Goal: Task Accomplishment & Management: Manage account settings

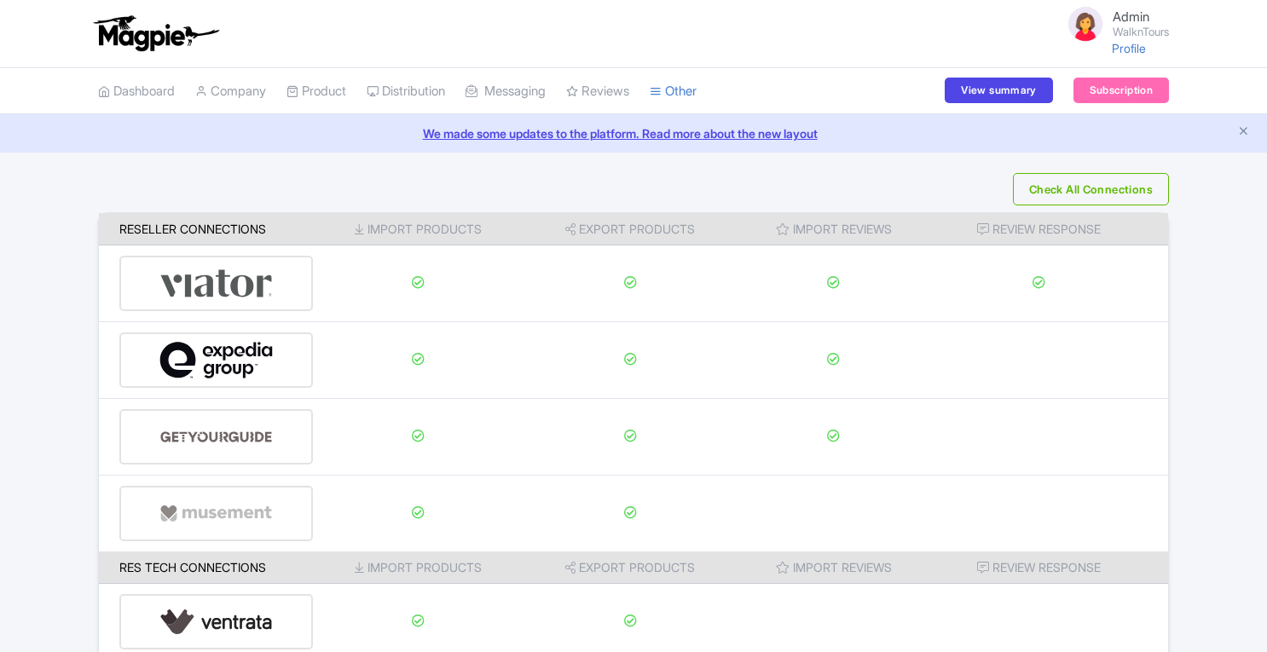
scroll to position [36, 0]
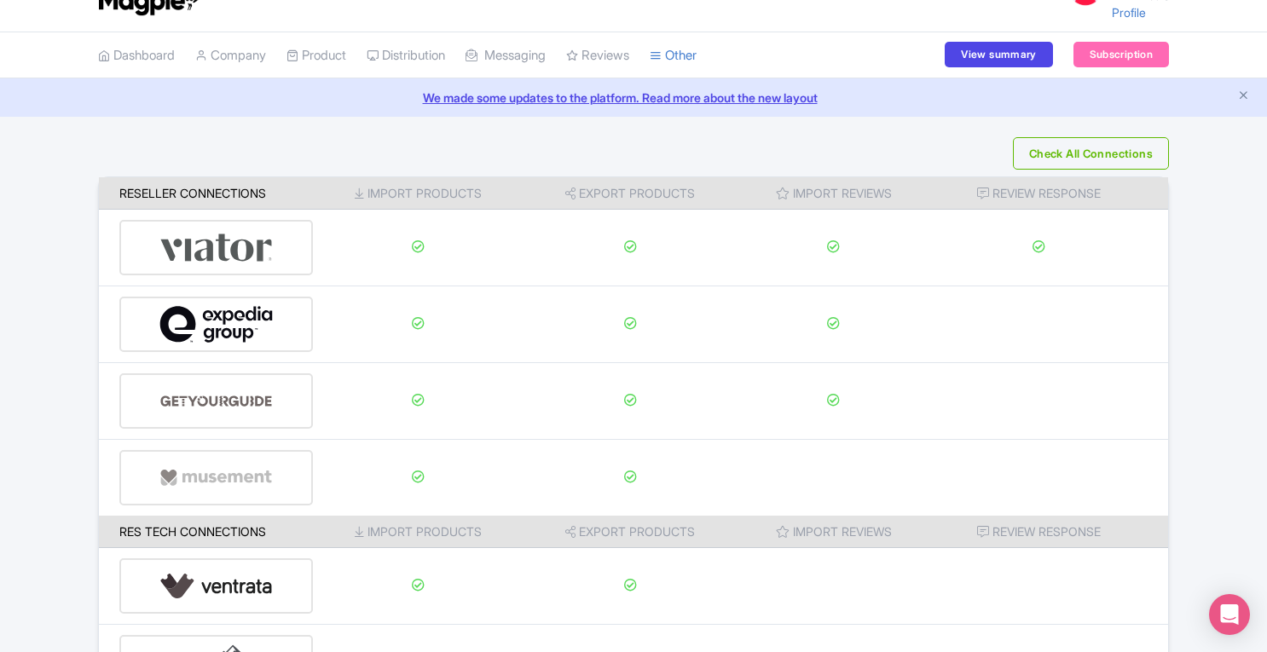
click at [1211, 309] on div "Check All Connections Reseller Connections Import Products Export Products Impo…" at bounding box center [633, 473] width 1267 height 673
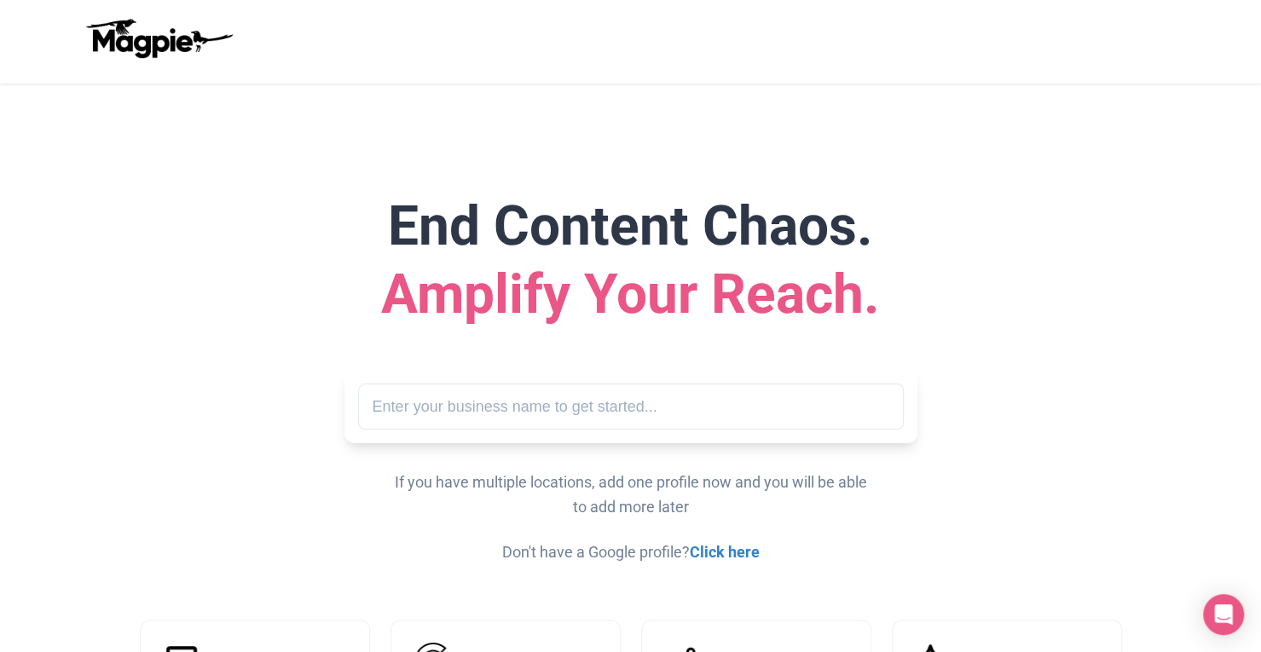
click at [235, 221] on h1 "End Content Chaos. Amplify Your Reach." at bounding box center [631, 261] width 983 height 136
click at [1123, 465] on div "End Content Chaos. Amplify Your Reach. Search If you have multiple locations, a…" at bounding box center [630, 379] width 1023 height 373
click at [473, 389] on input "text" at bounding box center [631, 407] width 546 height 47
click at [505, 357] on div "End Content Chaos. Amplify Your Reach. Search If you have multiple locations, a…" at bounding box center [630, 379] width 1023 height 373
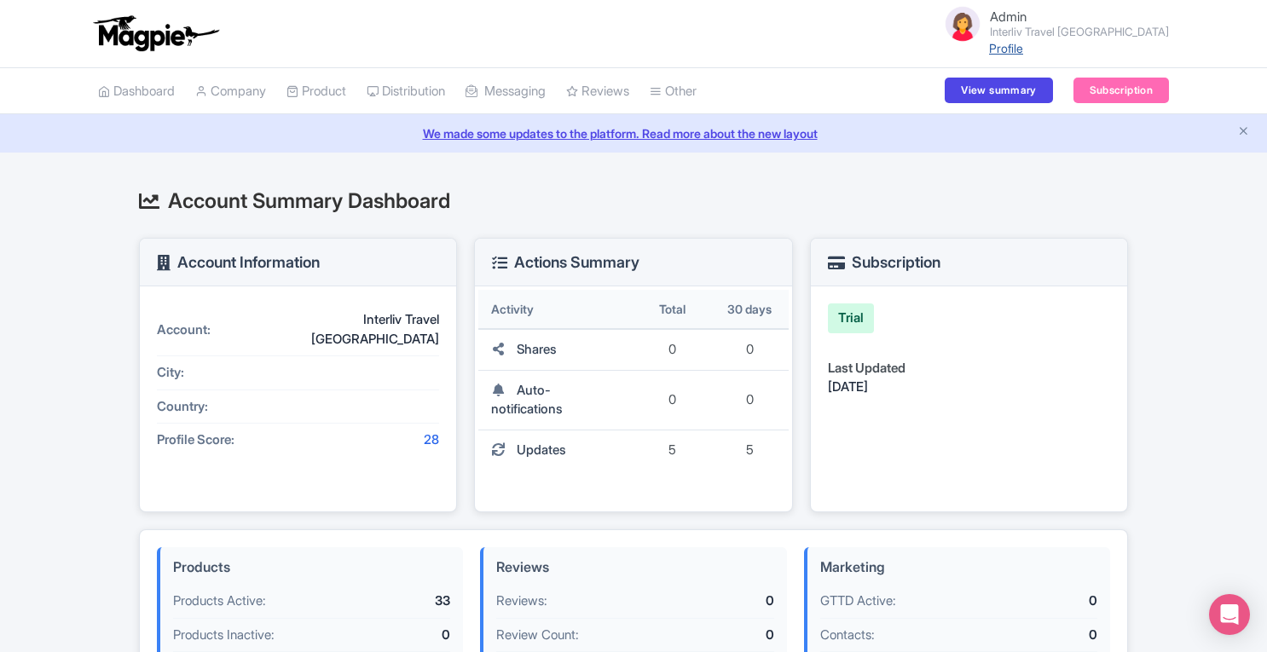
click at [1023, 42] on link "Profile" at bounding box center [1006, 48] width 34 height 14
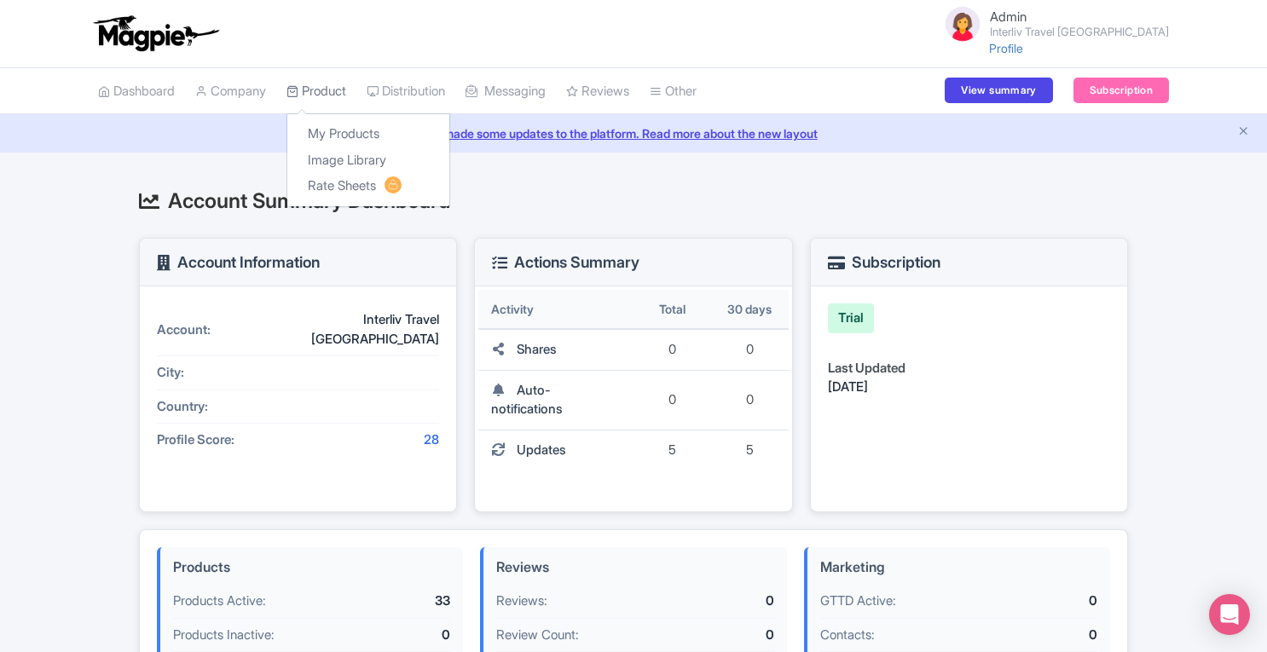
click at [345, 86] on link "Product" at bounding box center [317, 91] width 60 height 47
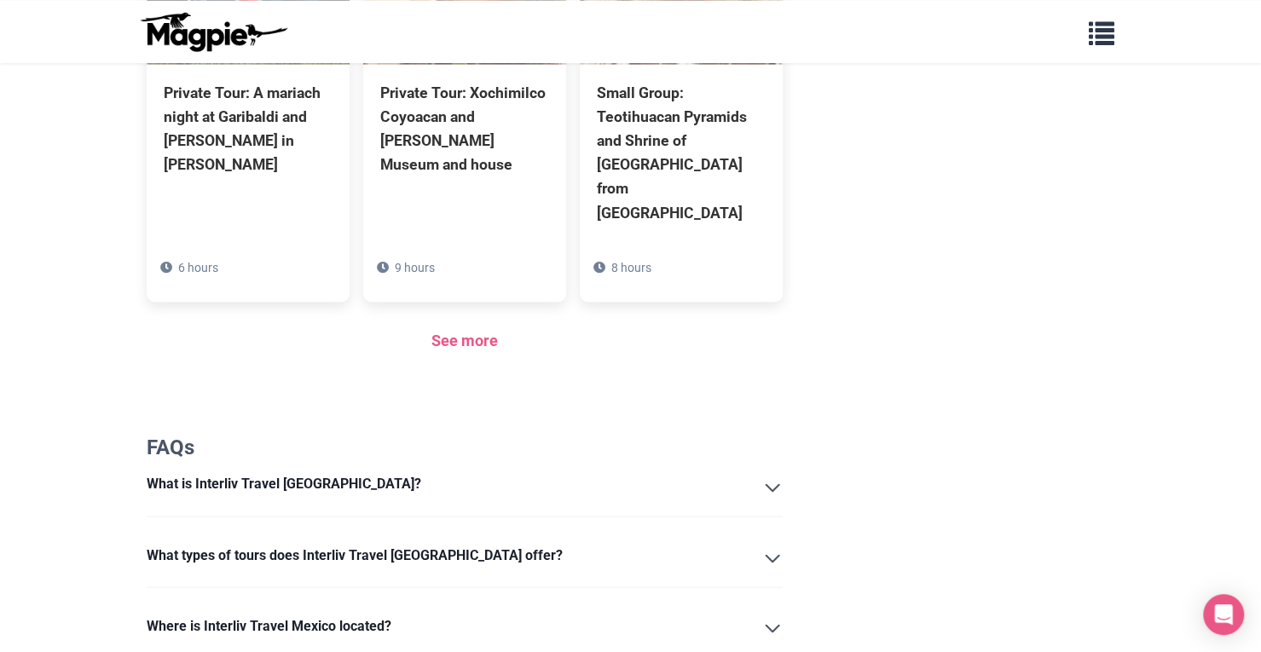
scroll to position [1360, 0]
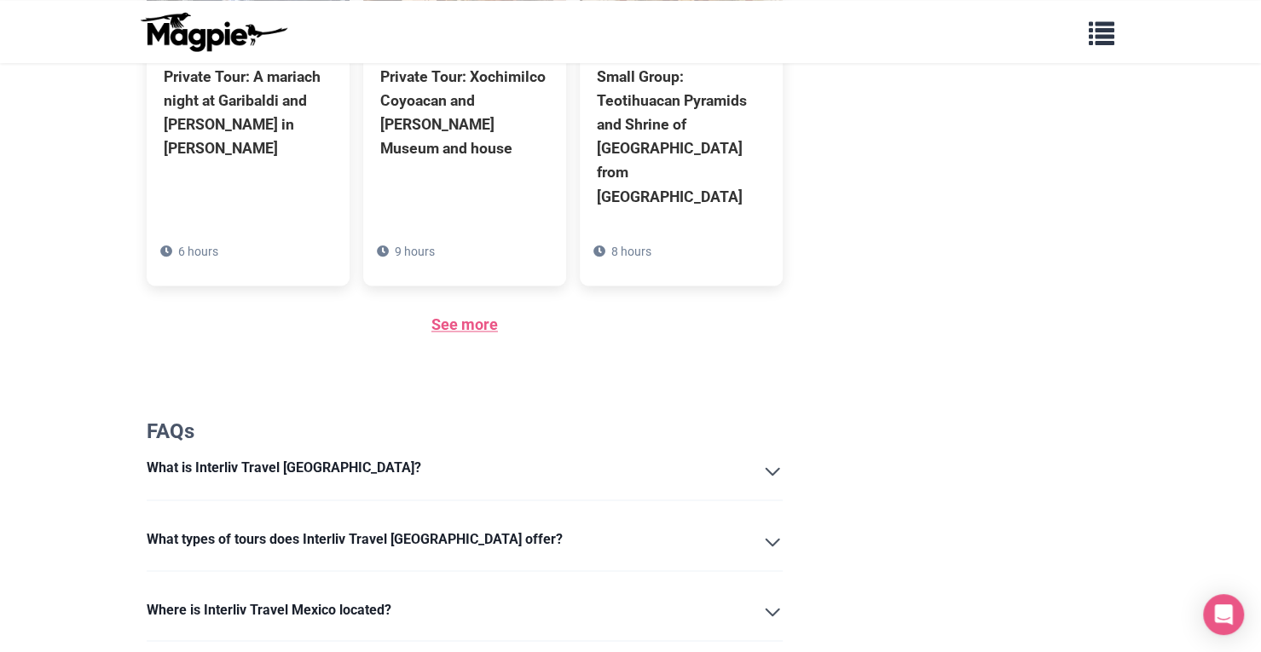
click at [448, 316] on link "See more" at bounding box center [465, 325] width 67 height 18
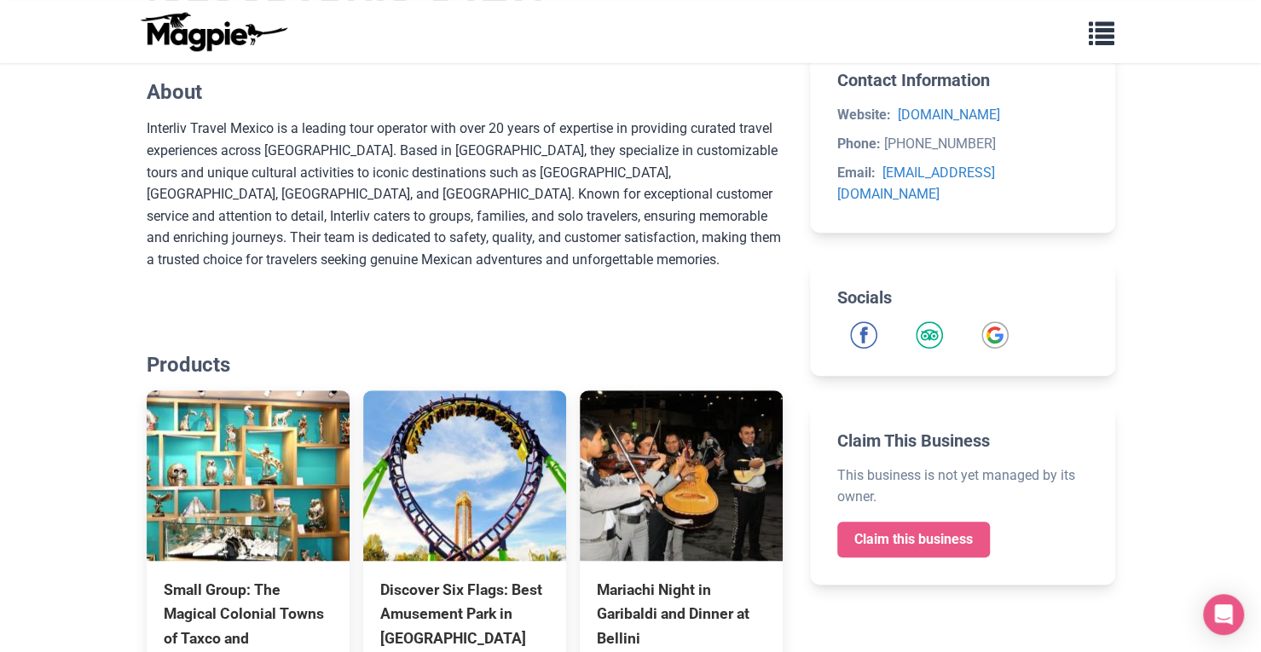
scroll to position [478, 0]
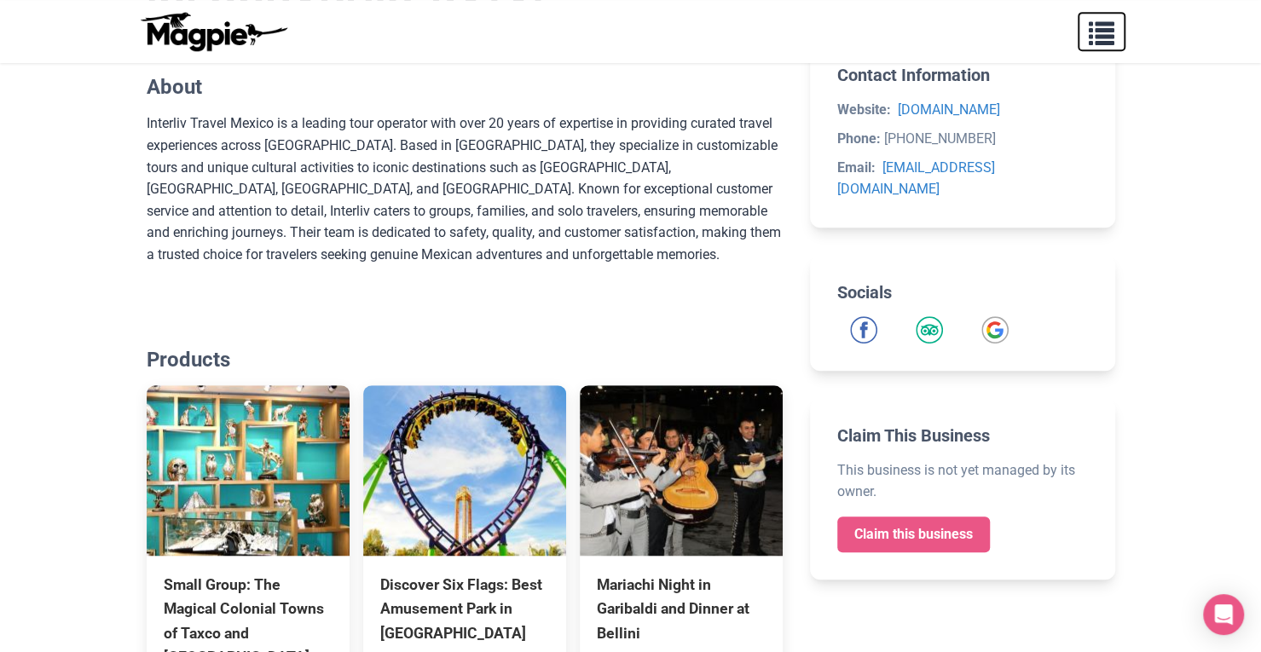
click at [1110, 22] on span "button" at bounding box center [1102, 30] width 26 height 26
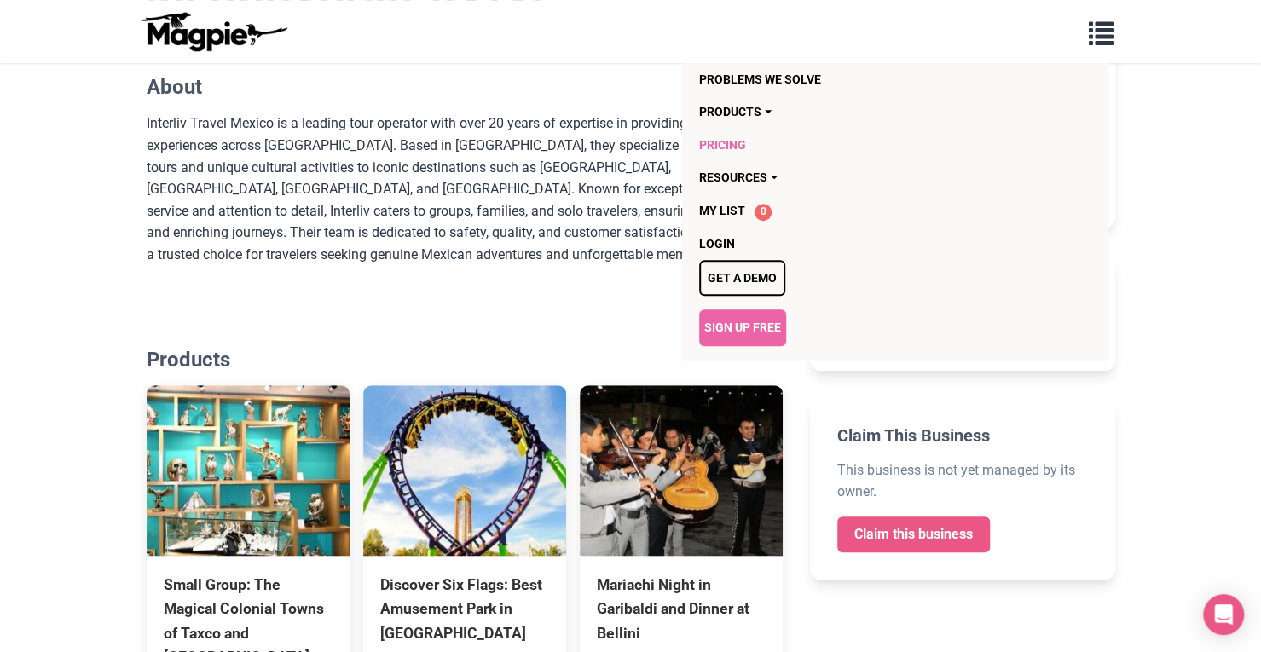
click at [716, 141] on link "Pricing" at bounding box center [796, 145] width 195 height 32
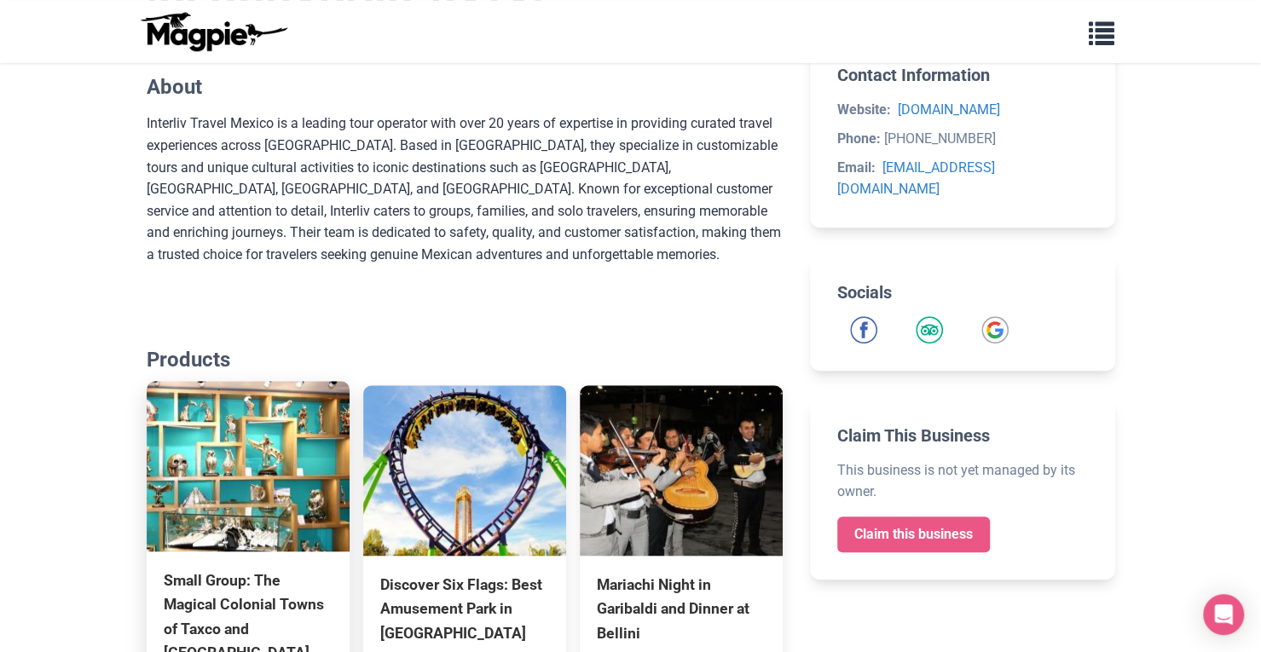
click at [251, 433] on img at bounding box center [248, 466] width 203 height 171
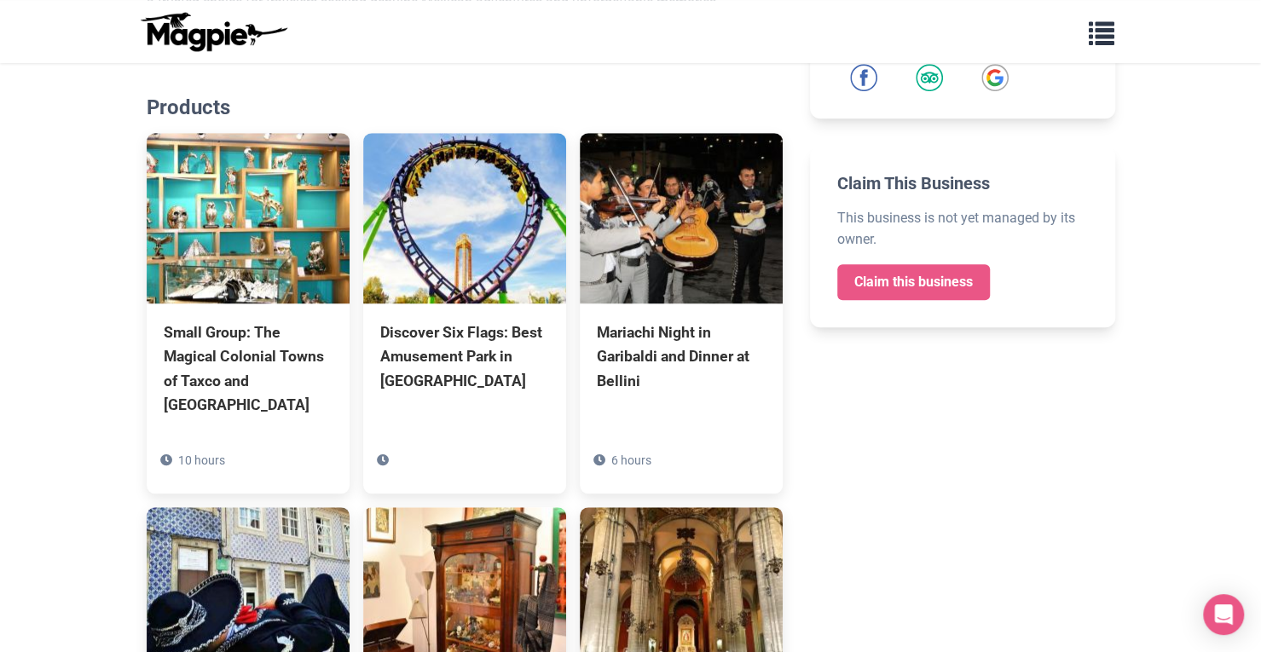
scroll to position [745, 0]
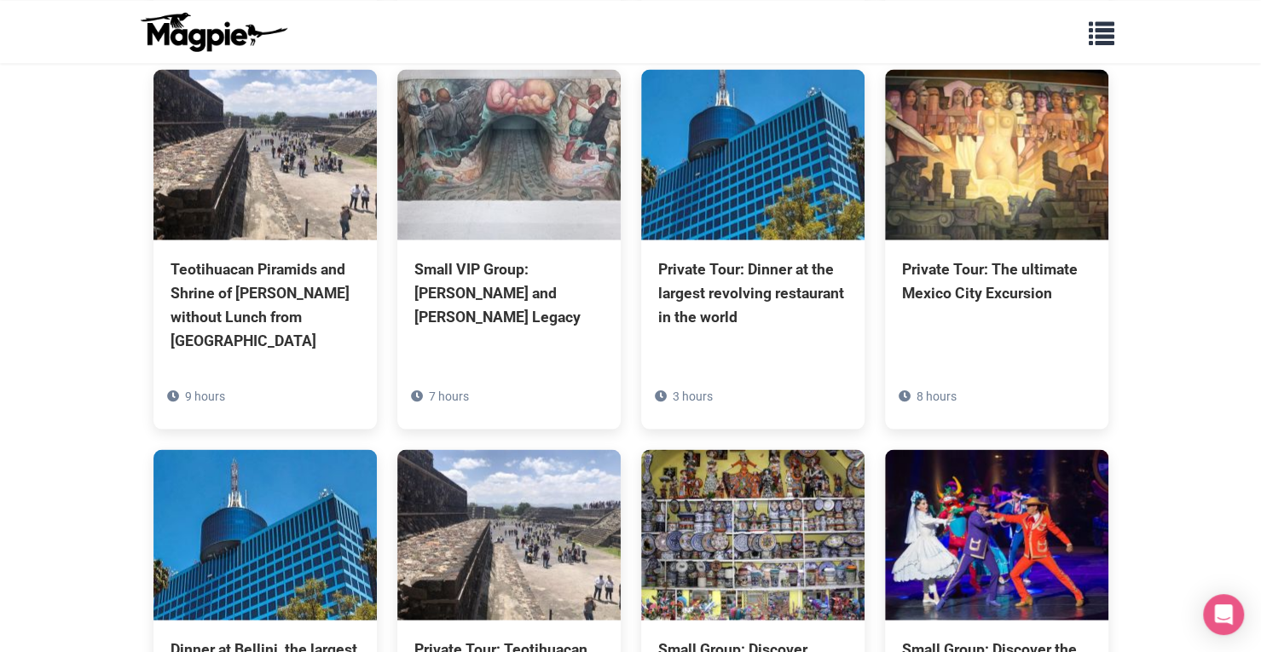
scroll to position [1791, 0]
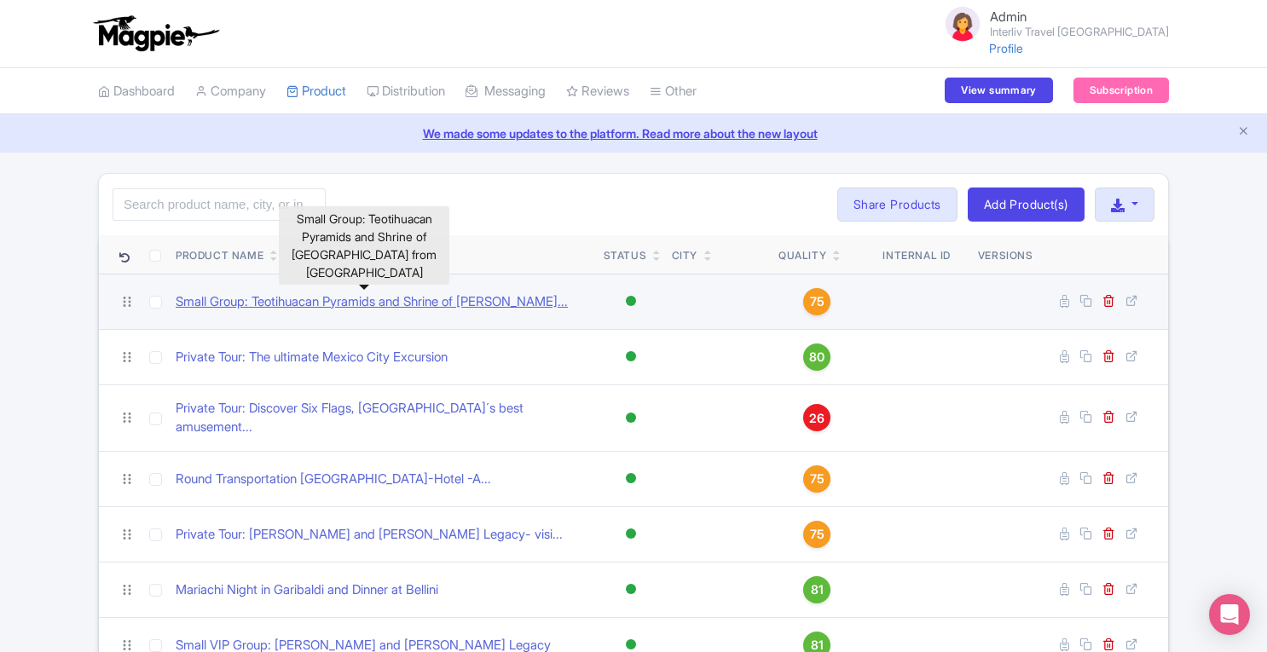
click at [353, 309] on link "Small Group: Teotihuacan Pyramids and Shrine of Guadalupe..." at bounding box center [372, 303] width 392 height 20
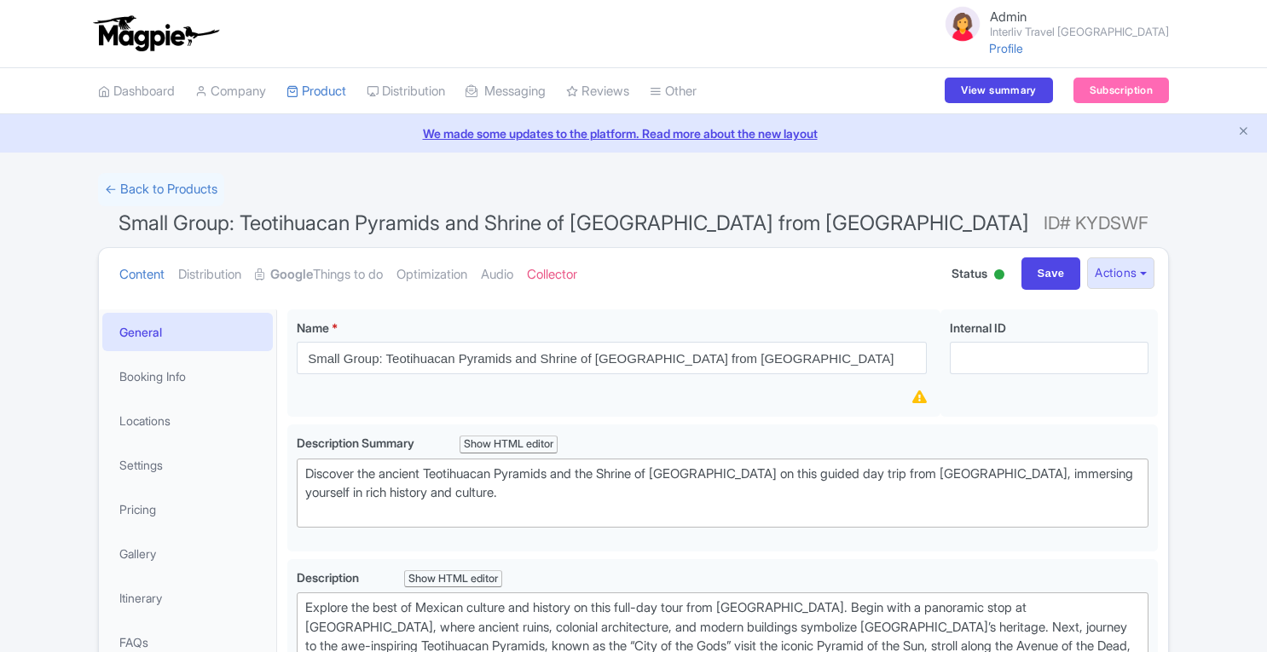
click at [310, 274] on strong "Google" at bounding box center [291, 275] width 43 height 20
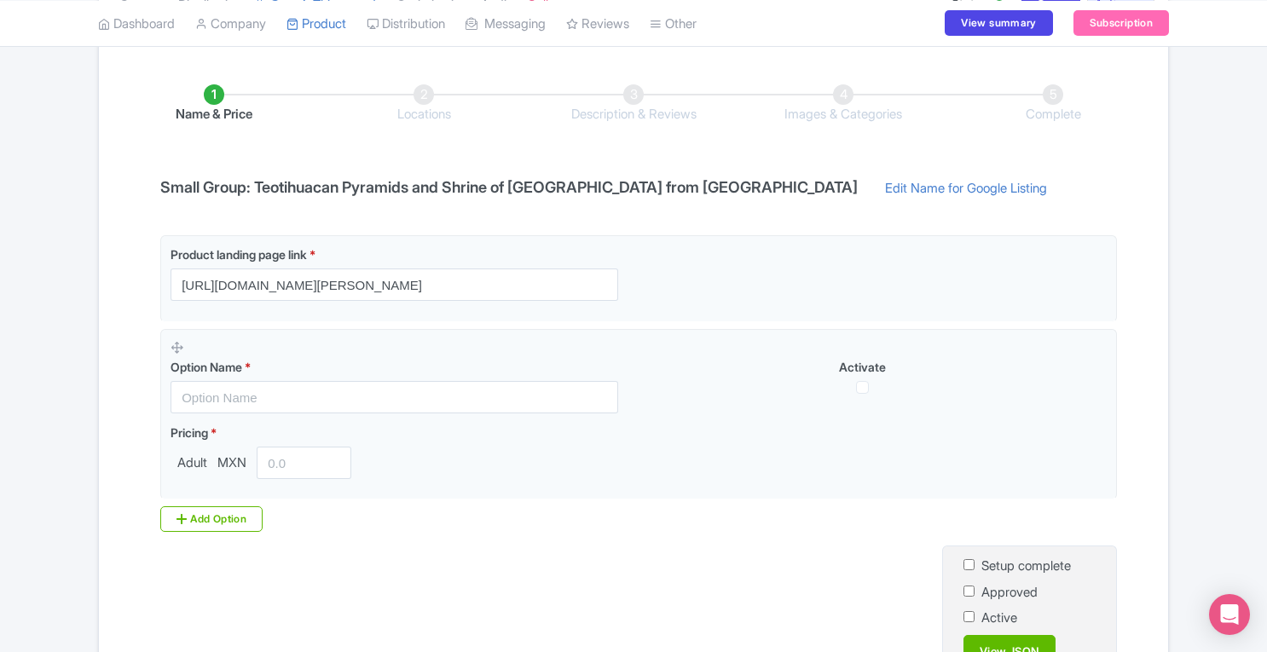
scroll to position [215, 0]
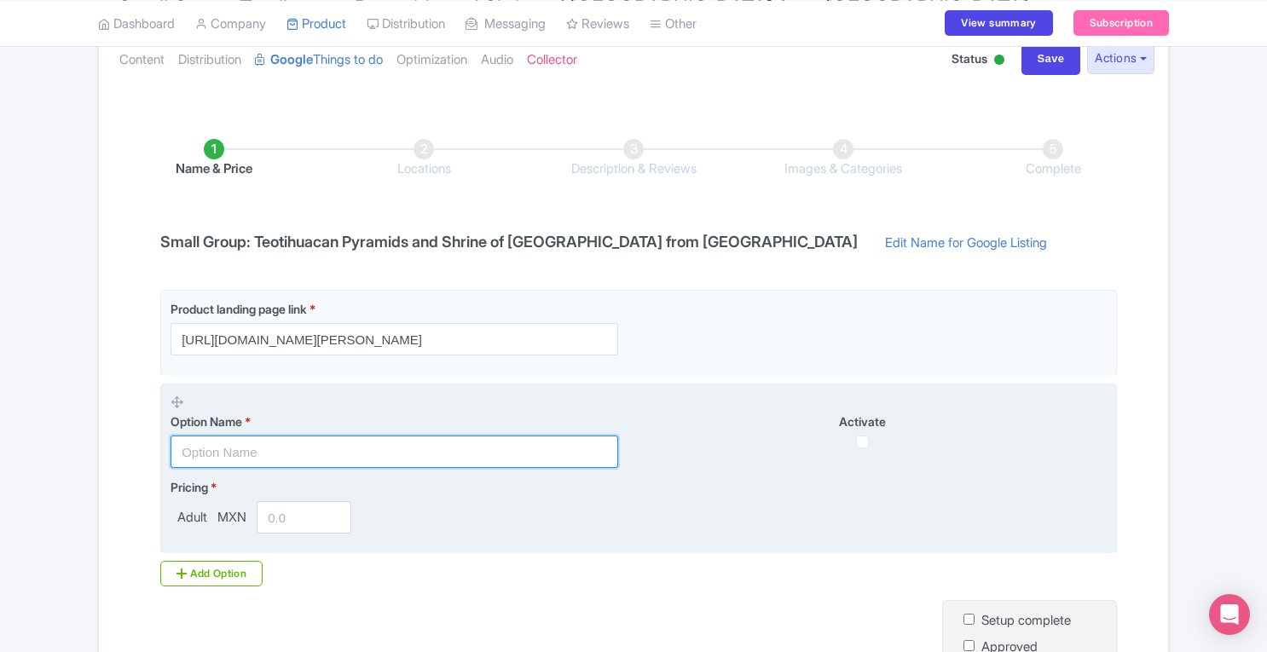
drag, startPoint x: 174, startPoint y: 457, endPoint x: 447, endPoint y: 441, distance: 273.4
click at [447, 441] on input "text" at bounding box center [395, 452] width 448 height 32
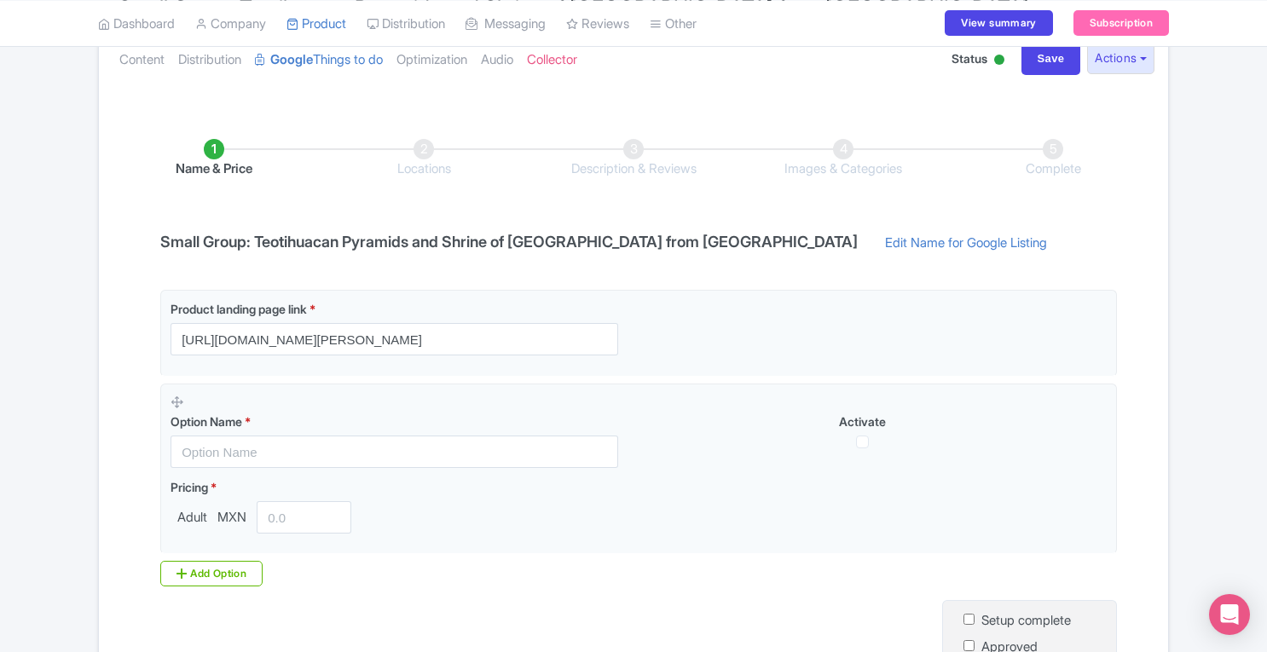
click at [415, 173] on li "Locations" at bounding box center [424, 159] width 210 height 40
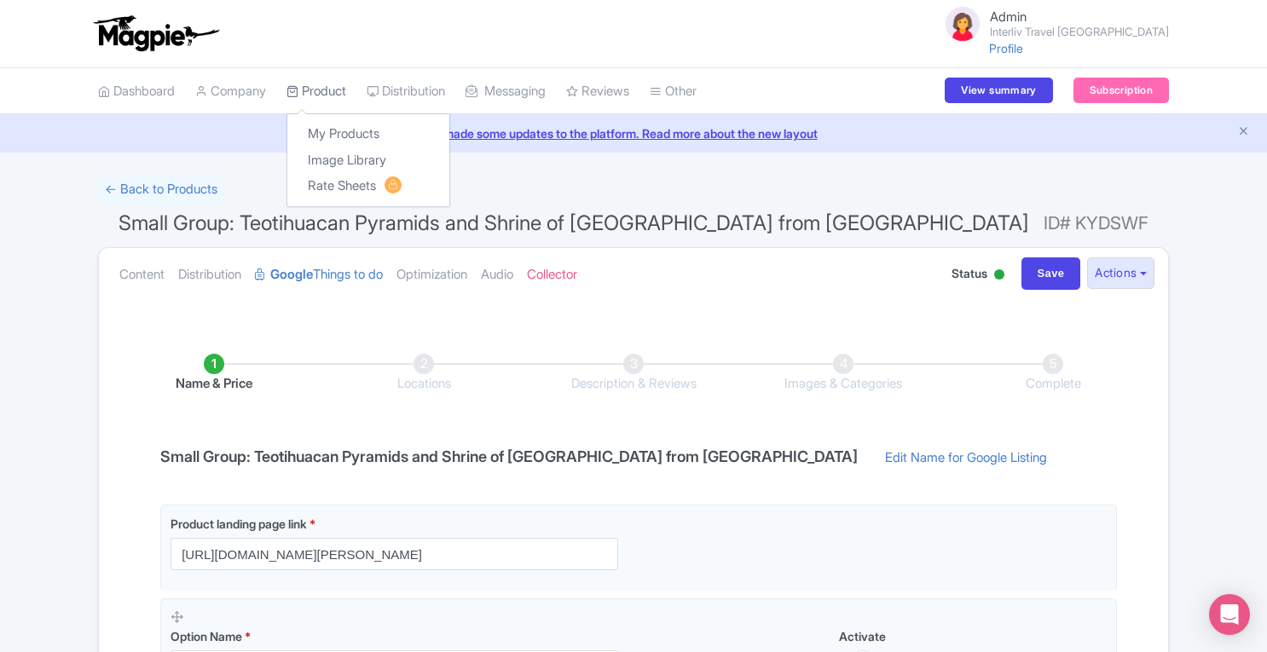
click at [334, 88] on link "Product" at bounding box center [317, 91] width 60 height 47
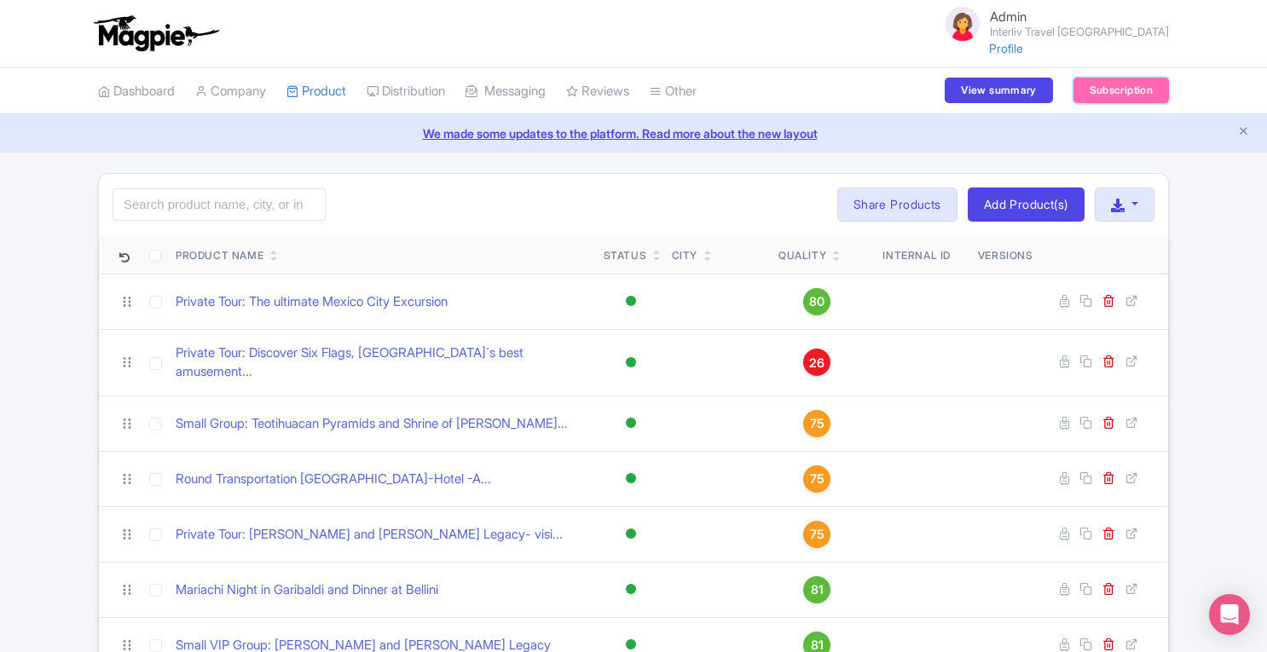
click at [1088, 93] on link "Subscription" at bounding box center [1122, 91] width 96 height 26
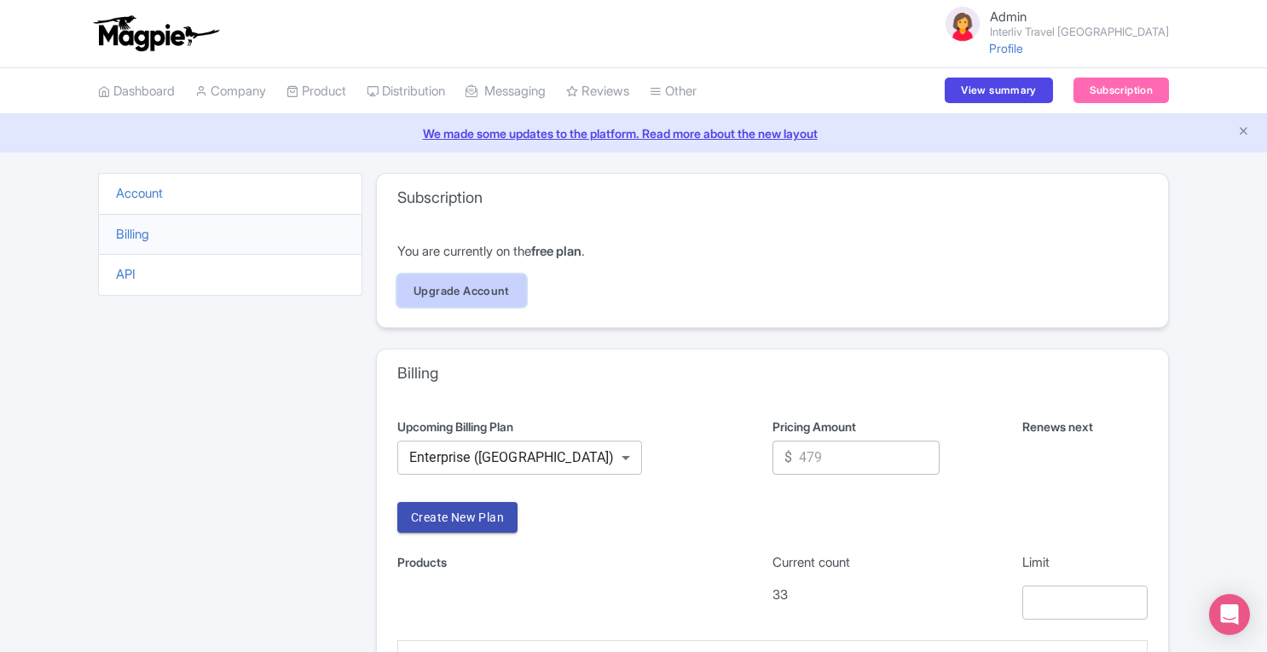
drag, startPoint x: 0, startPoint y: 0, endPoint x: 457, endPoint y: 282, distance: 537.3
click at [457, 282] on link "Upgrade Account" at bounding box center [461, 291] width 129 height 32
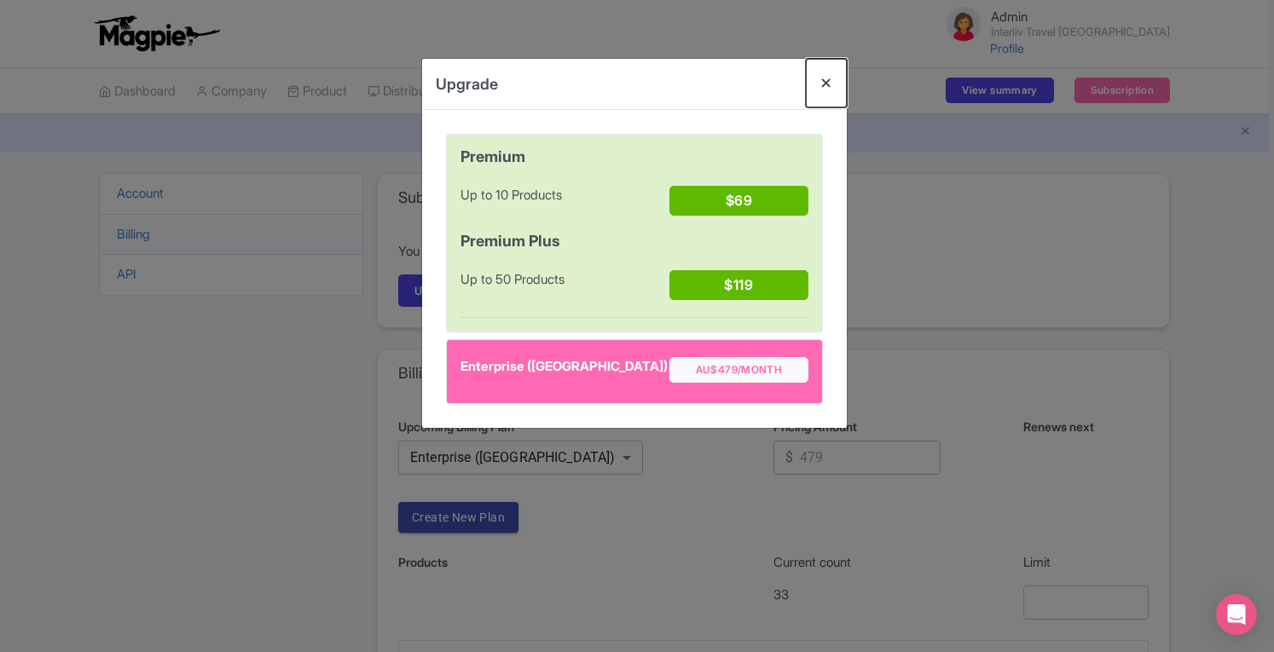
click at [827, 84] on button "Close" at bounding box center [826, 83] width 41 height 49
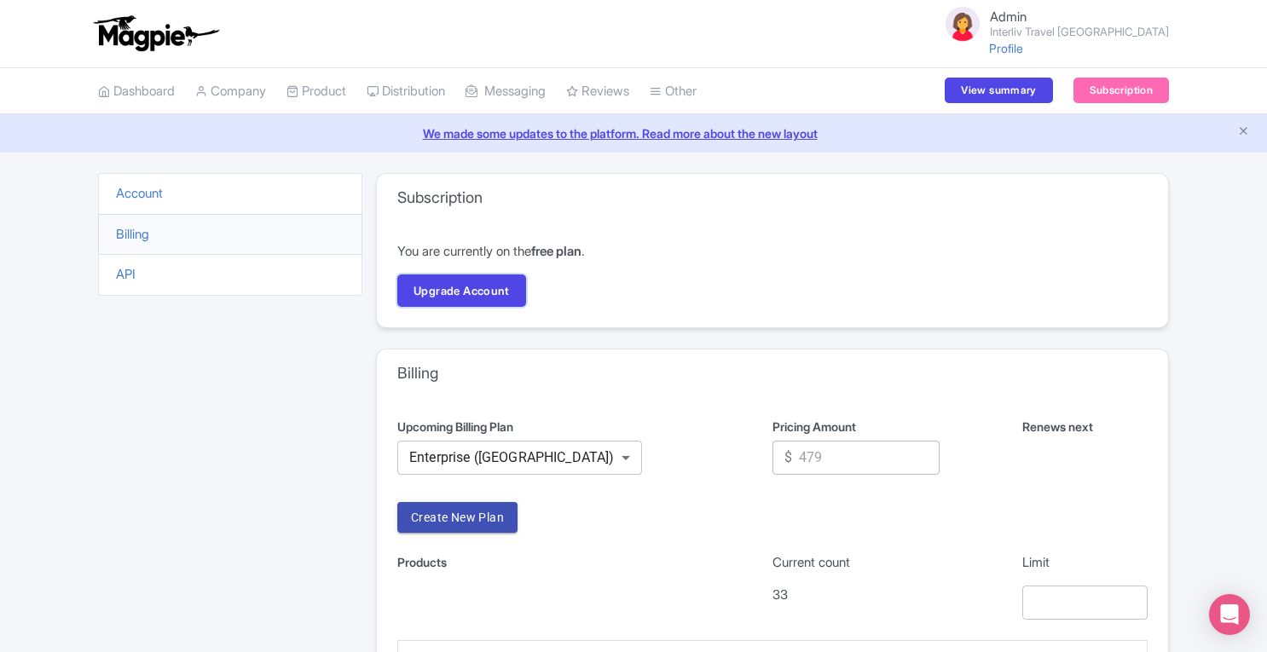
scroll to position [223, 0]
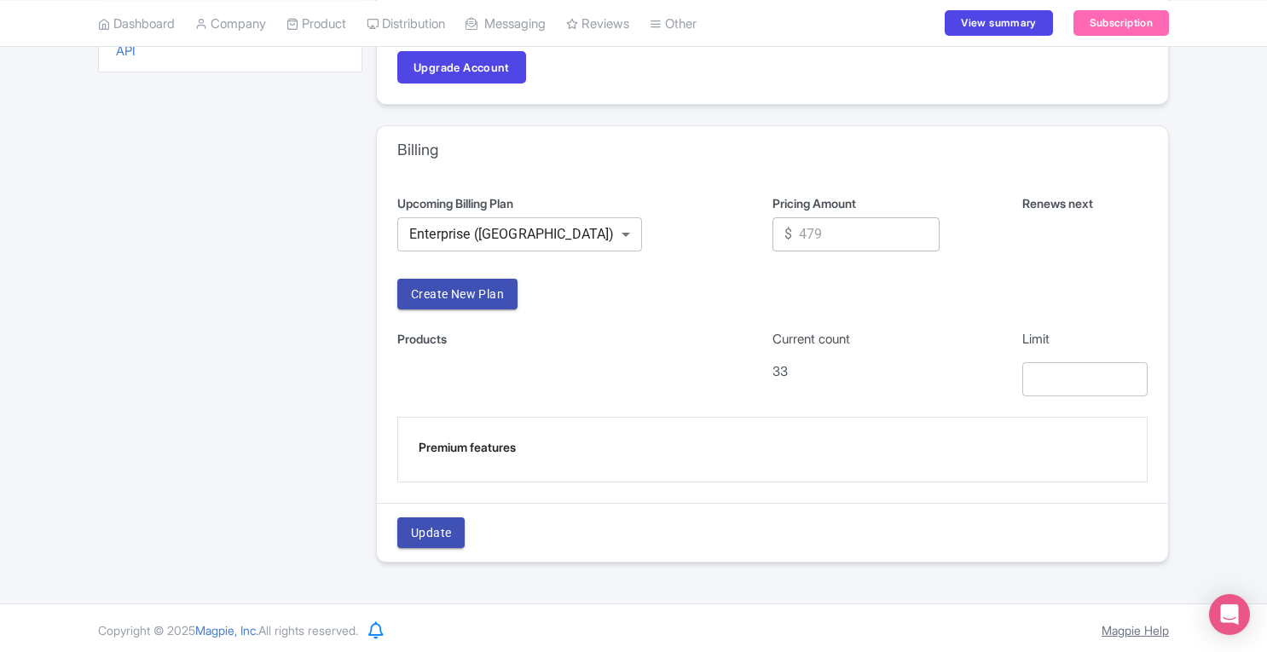
click at [1125, 630] on link "Magpie Help" at bounding box center [1135, 630] width 67 height 14
click at [1232, 608] on icon "Open Intercom Messenger" at bounding box center [1230, 615] width 20 height 22
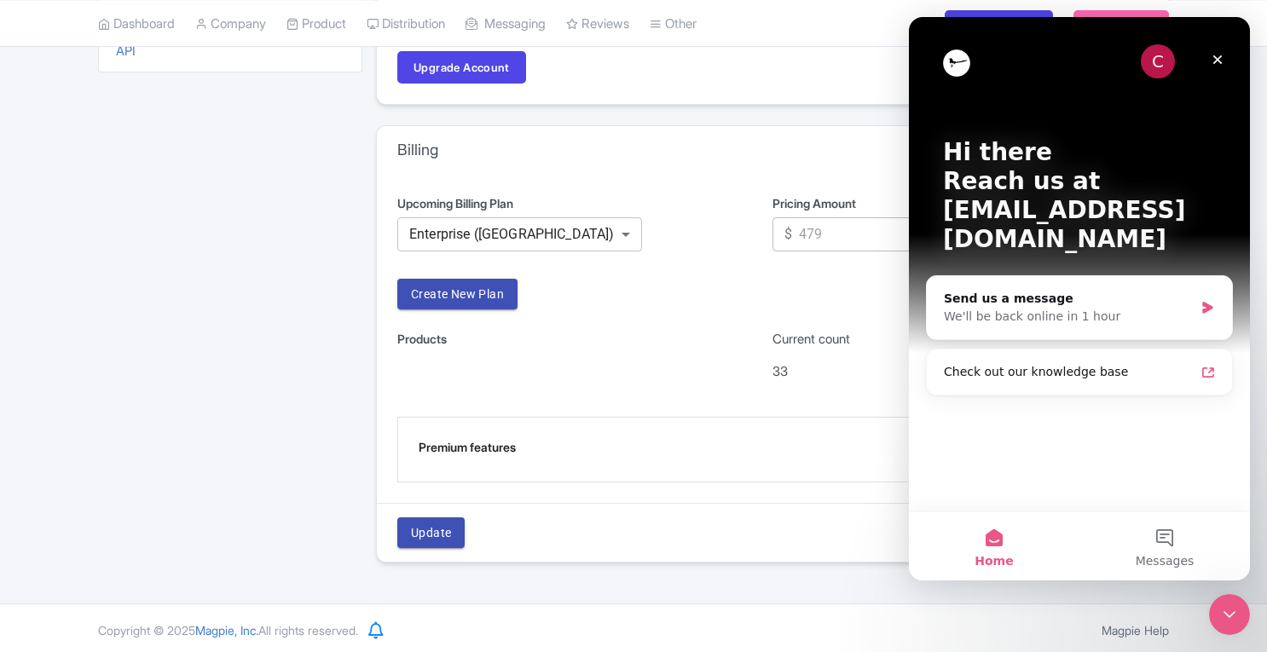
scroll to position [0, 0]
click at [1224, 64] on icon "Close" at bounding box center [1218, 60] width 14 height 14
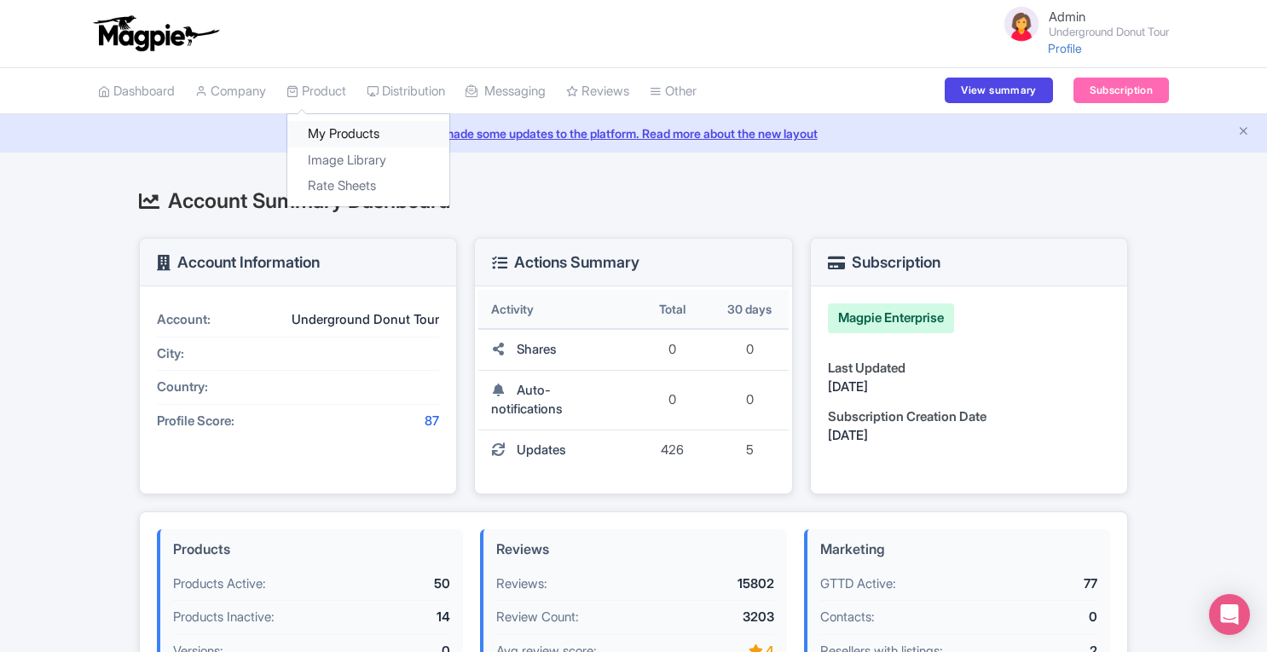
drag, startPoint x: 0, startPoint y: 0, endPoint x: 330, endPoint y: 136, distance: 356.8
click at [330, 136] on link "My Products" at bounding box center [368, 134] width 162 height 26
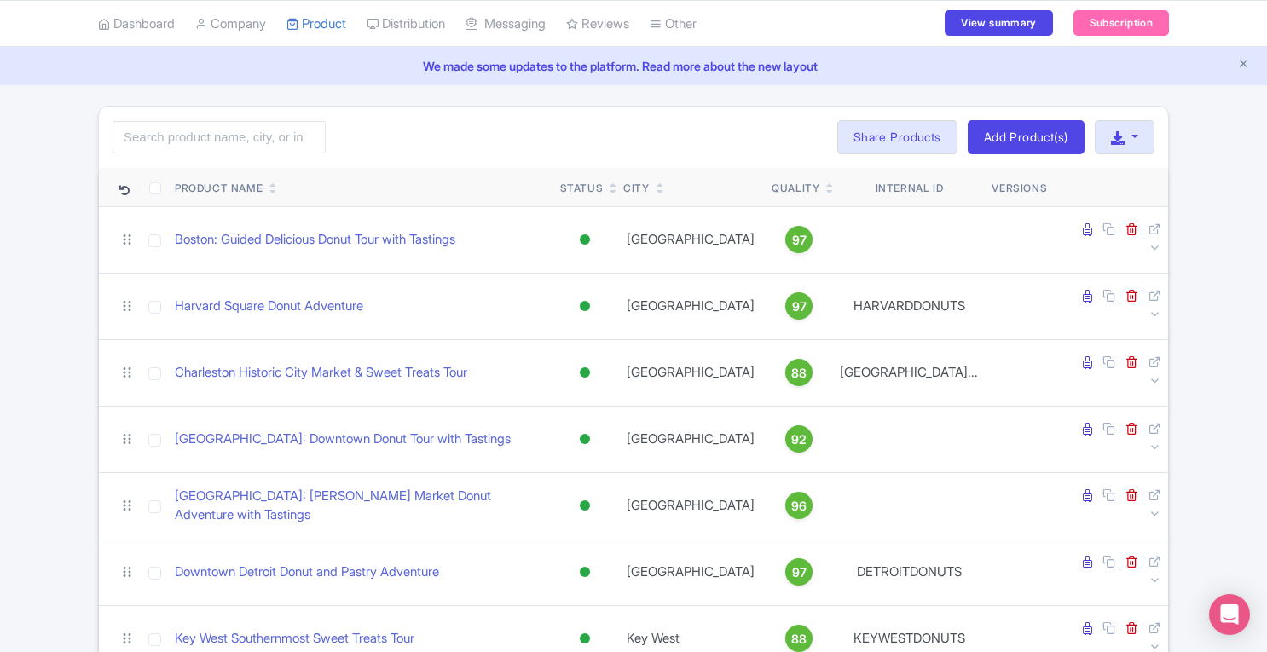
scroll to position [90, 0]
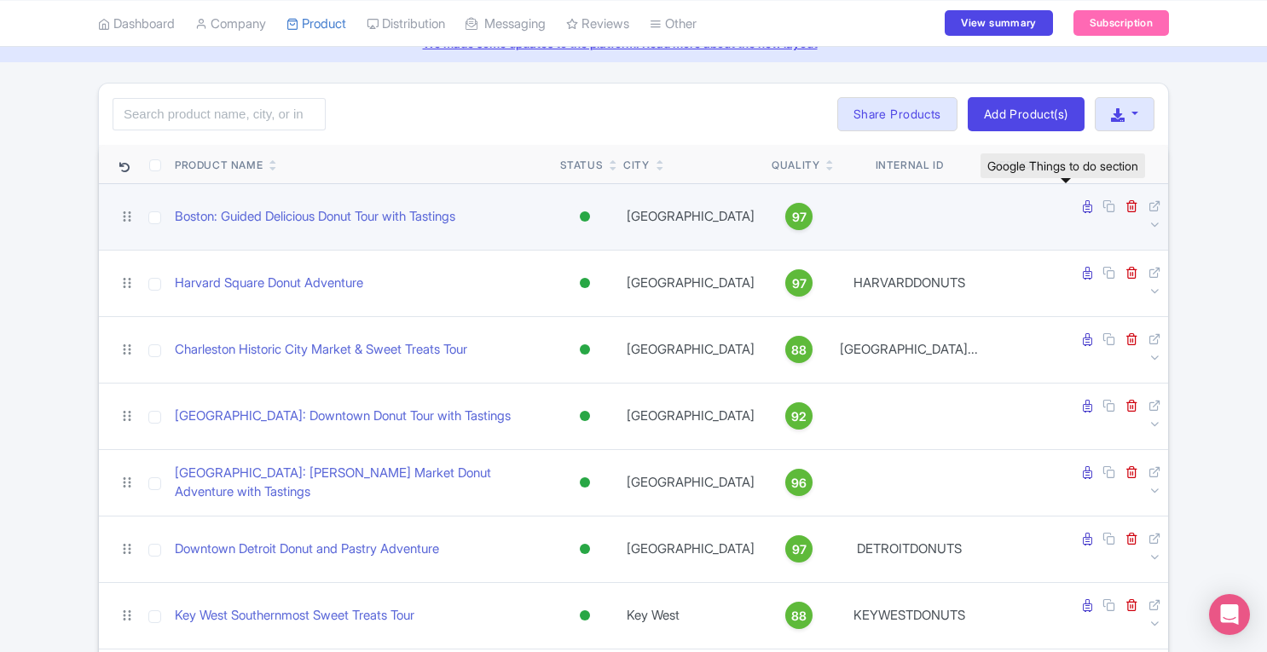
click at [1083, 209] on icon at bounding box center [1087, 206] width 9 height 13
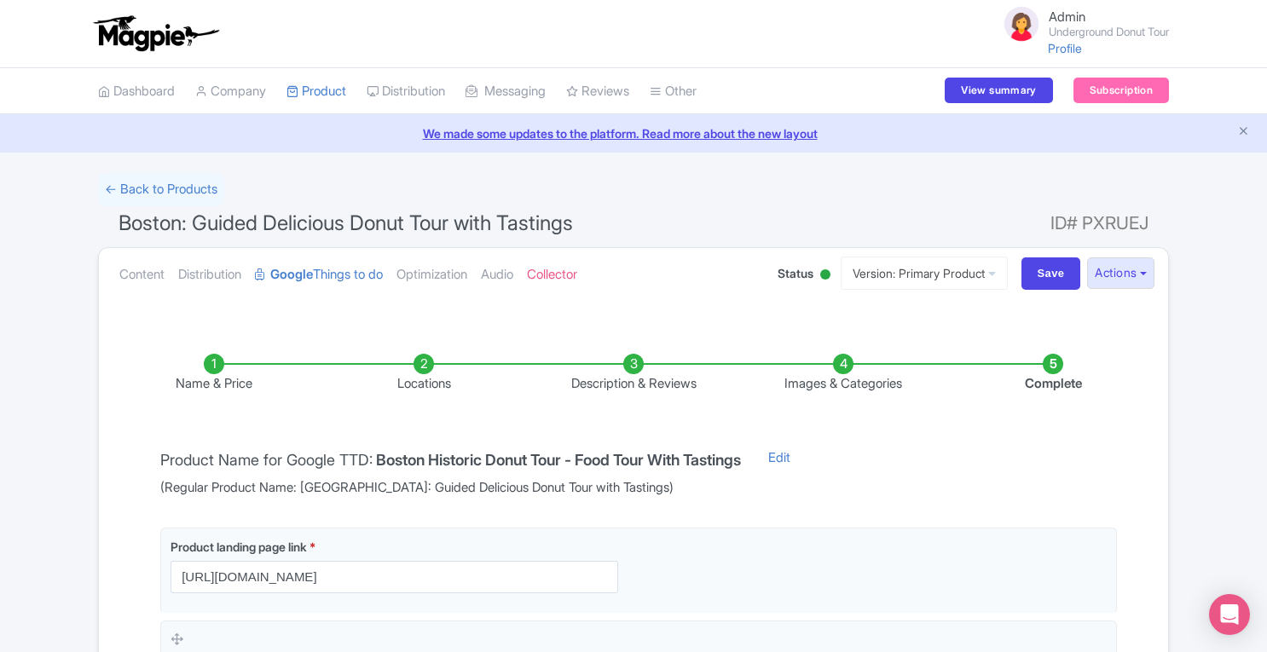
click at [422, 354] on li "Locations" at bounding box center [424, 374] width 210 height 40
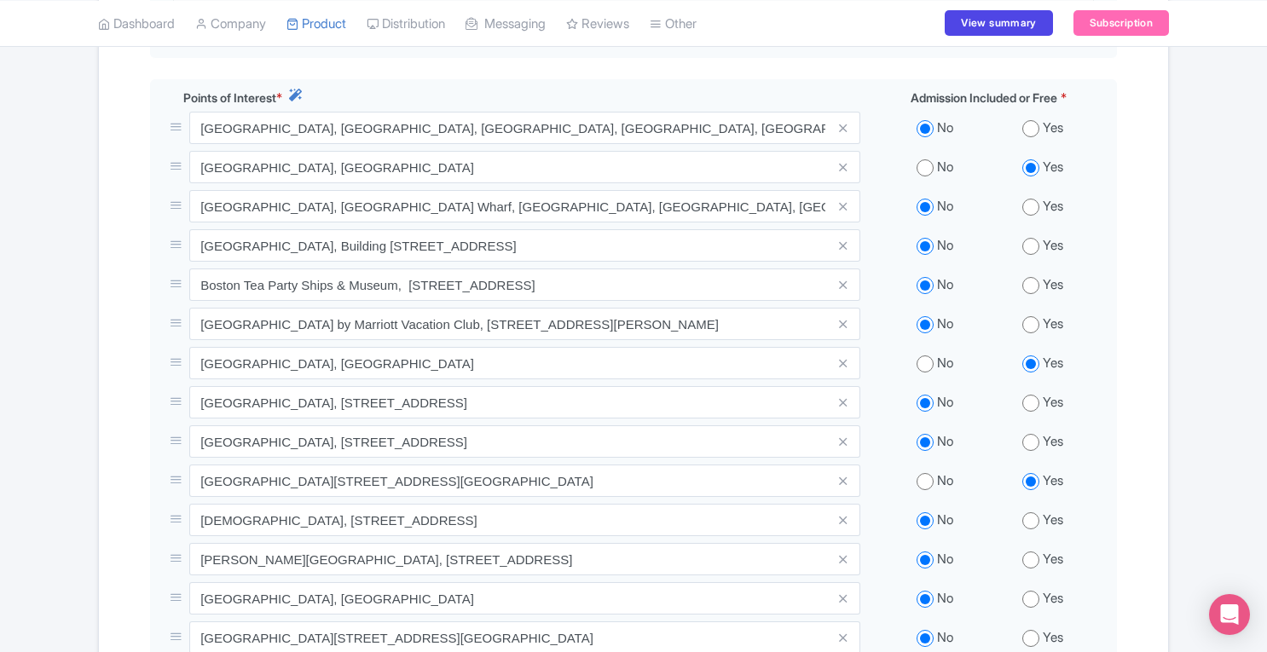
scroll to position [739, 0]
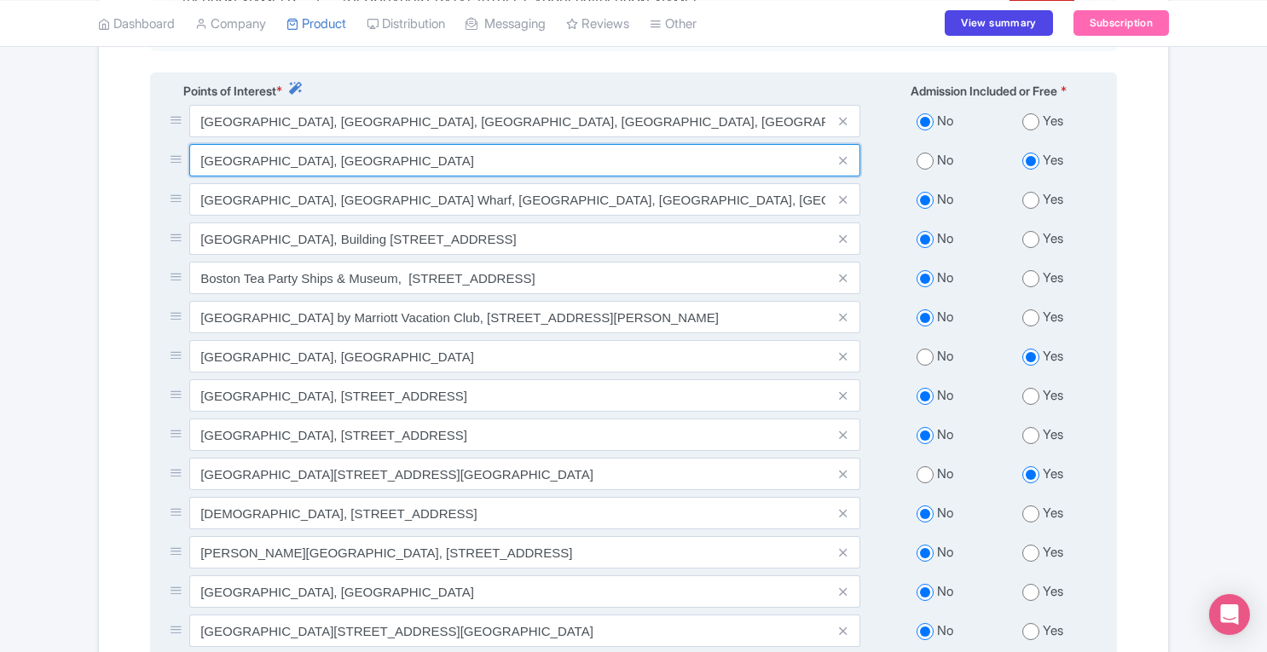
drag, startPoint x: 193, startPoint y: 167, endPoint x: 520, endPoint y: 169, distance: 327.5
click at [520, 169] on input "Faneuil Hall Marketplace, Boston, MA 02109, USA" at bounding box center [524, 160] width 671 height 32
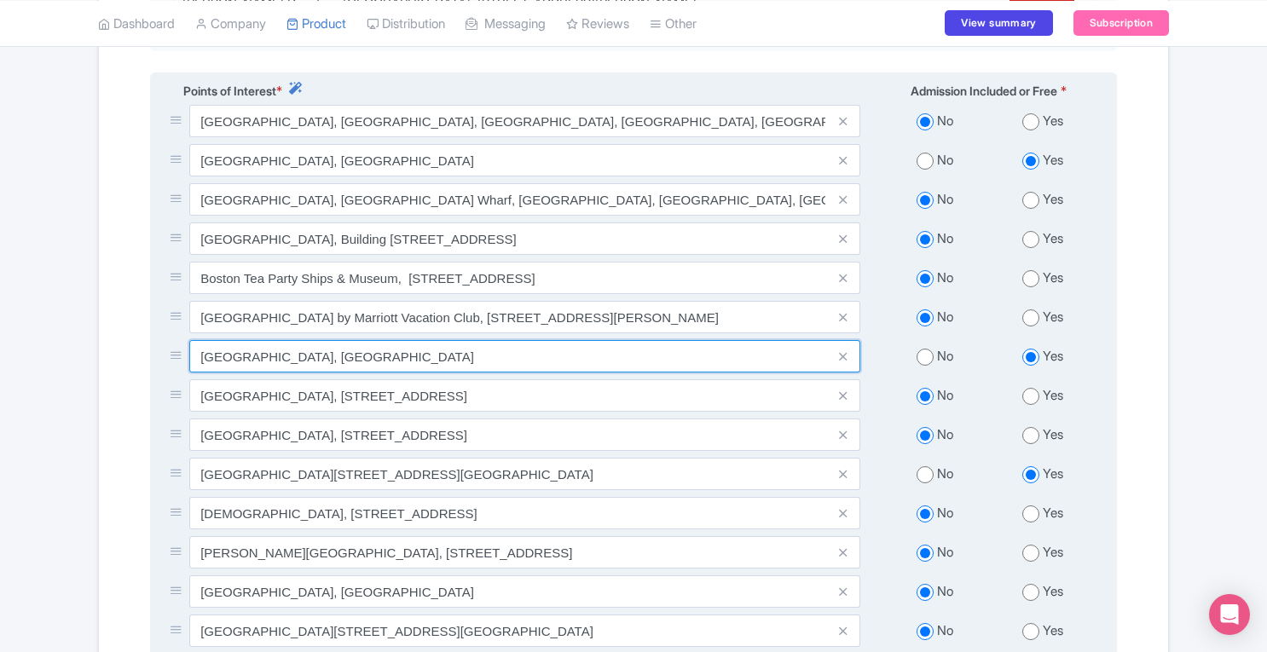
drag, startPoint x: 256, startPoint y: 366, endPoint x: 505, endPoint y: 364, distance: 249.1
click at [505, 364] on input "Faneuil Hall Marketplace, Boston, MA 02109, USA" at bounding box center [524, 356] width 671 height 32
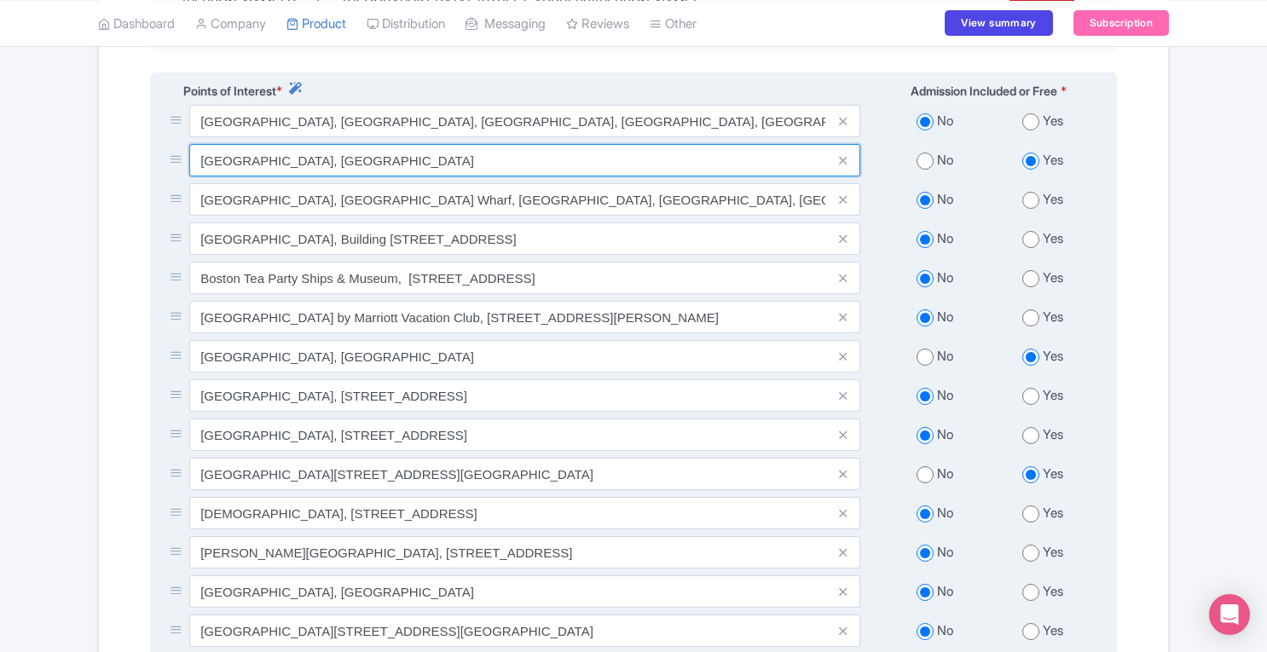
drag, startPoint x: 356, startPoint y: 161, endPoint x: 722, endPoint y: 181, distance: 366.4
click at [722, 181] on div "Faneuil Hall Marketplace, Boston, MA 02109, USA" at bounding box center [514, 163] width 711 height 39
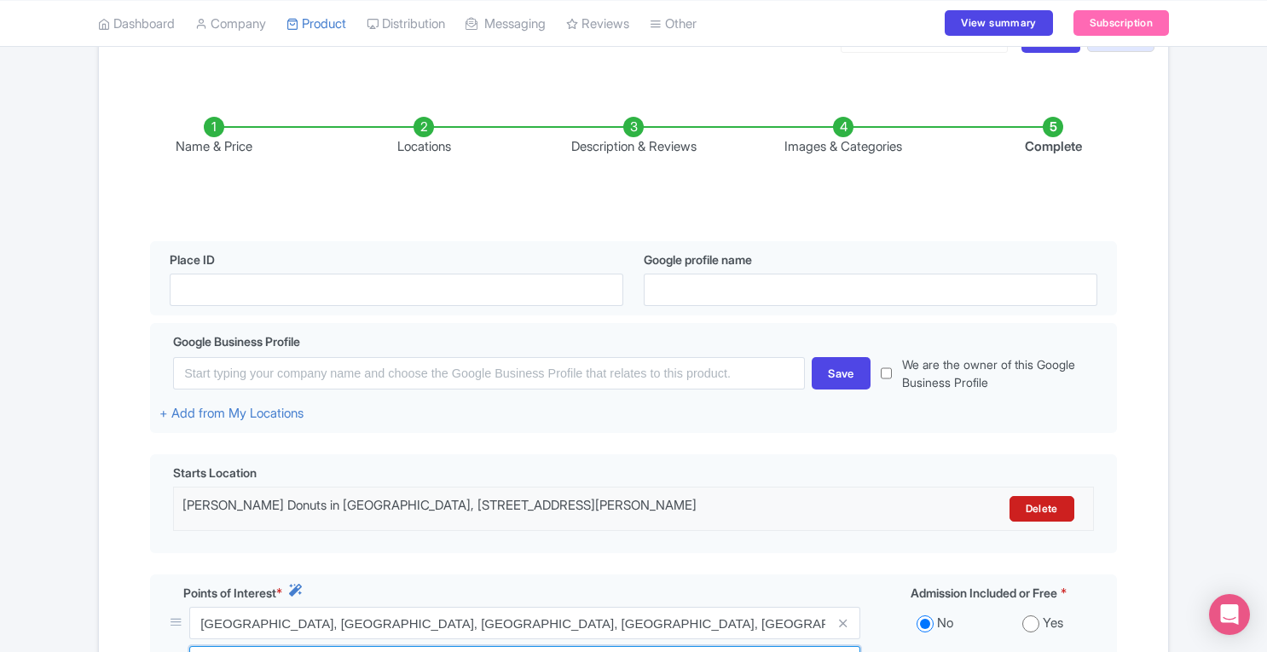
scroll to position [226, 0]
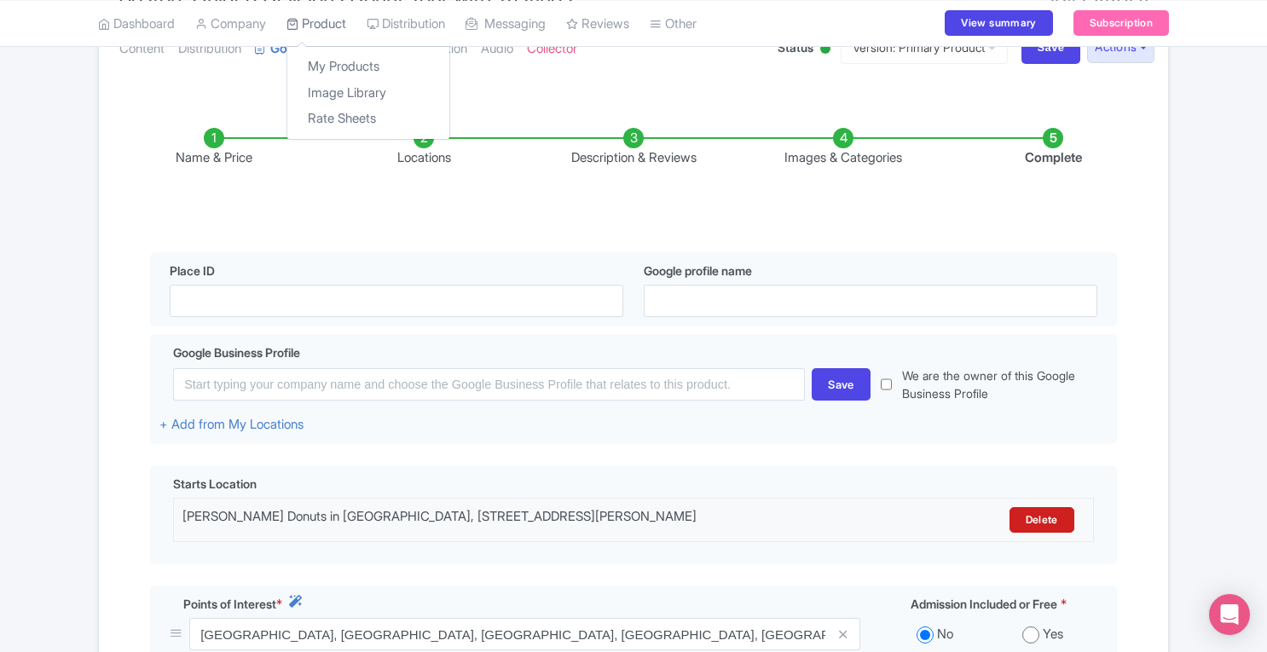
click at [328, 20] on link "Product" at bounding box center [317, 23] width 60 height 47
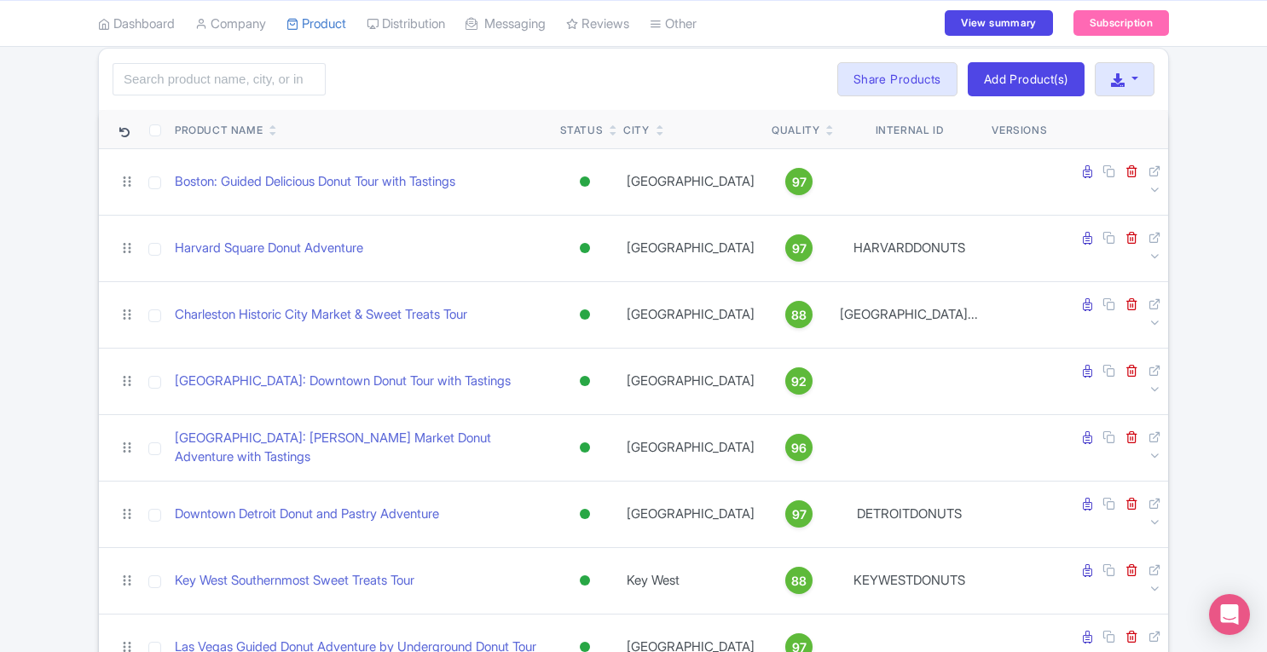
scroll to position [138, 0]
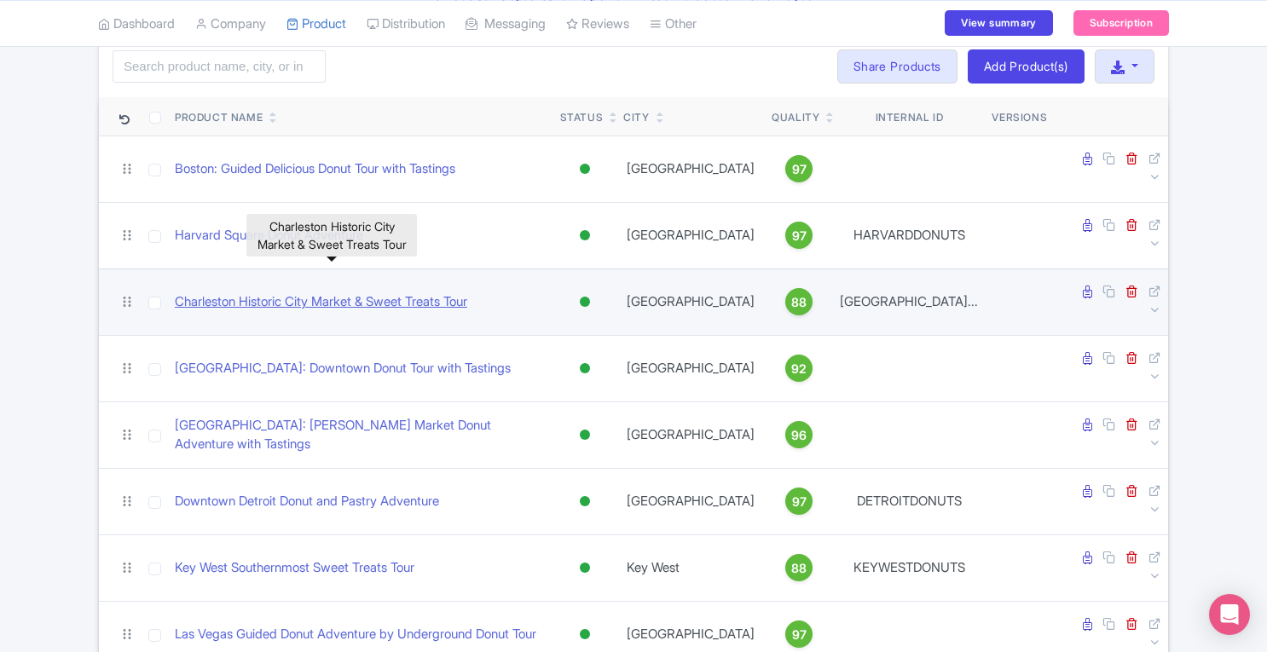
click at [410, 293] on link "Charleston Historic City Market & Sweet Treats Tour" at bounding box center [321, 303] width 293 height 20
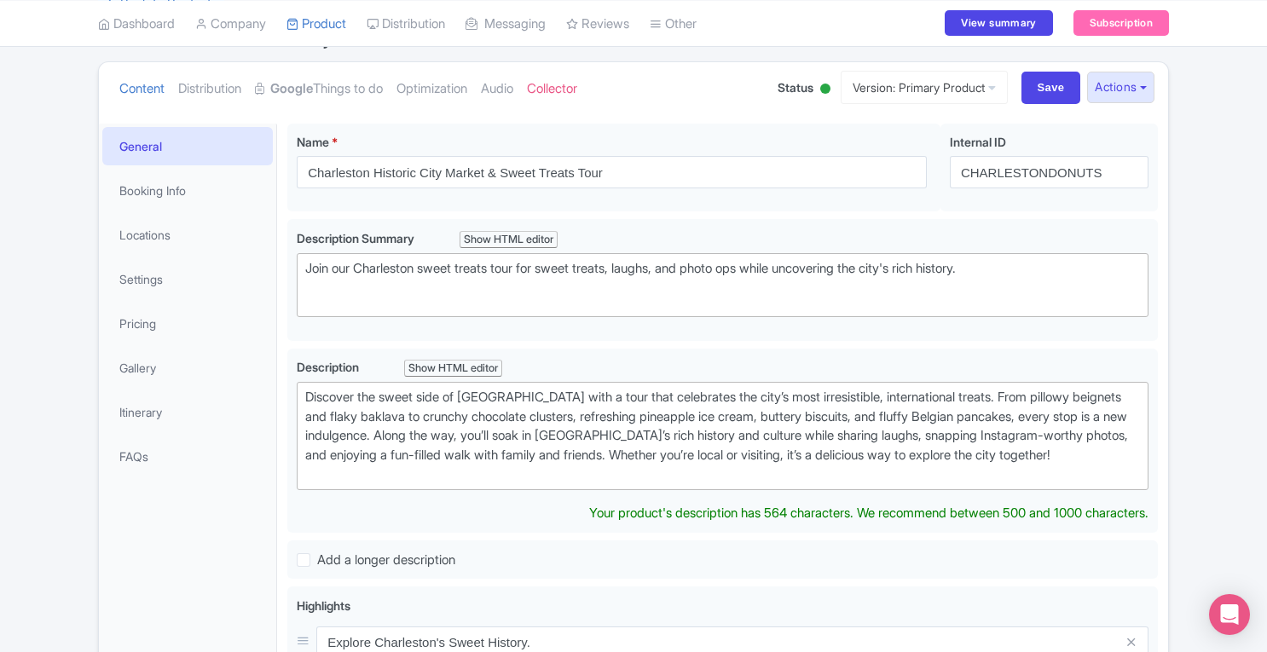
scroll to position [175, 0]
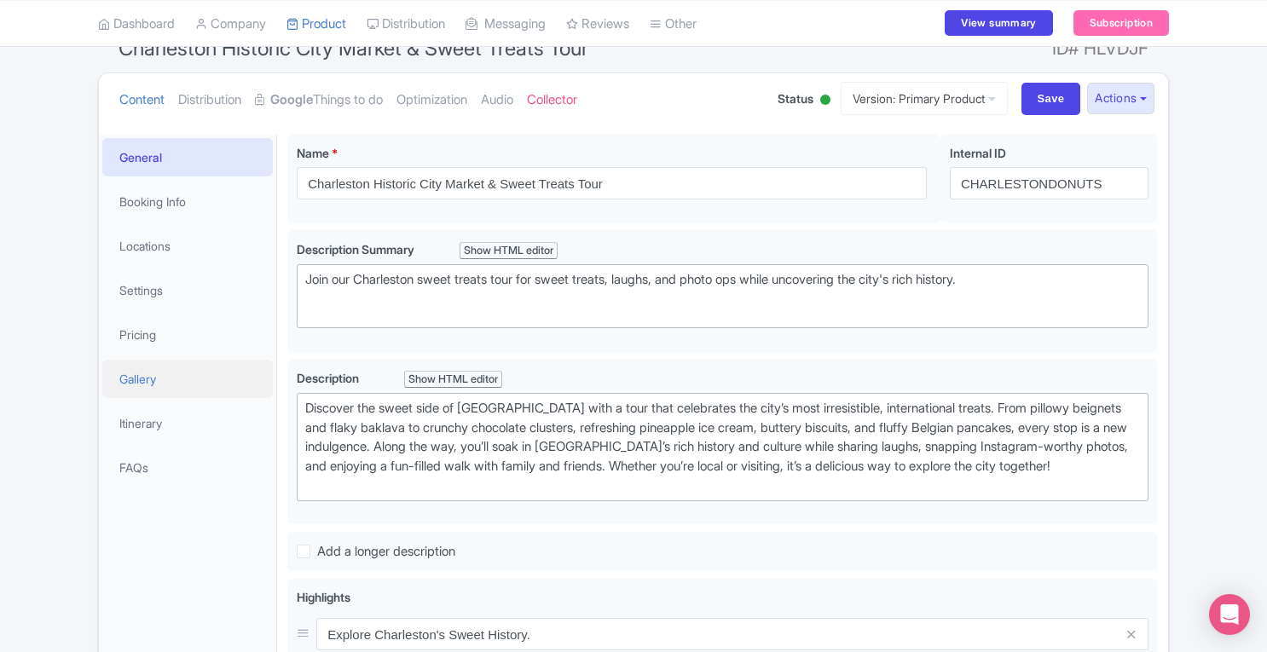
click at [177, 386] on link "Gallery" at bounding box center [187, 379] width 171 height 38
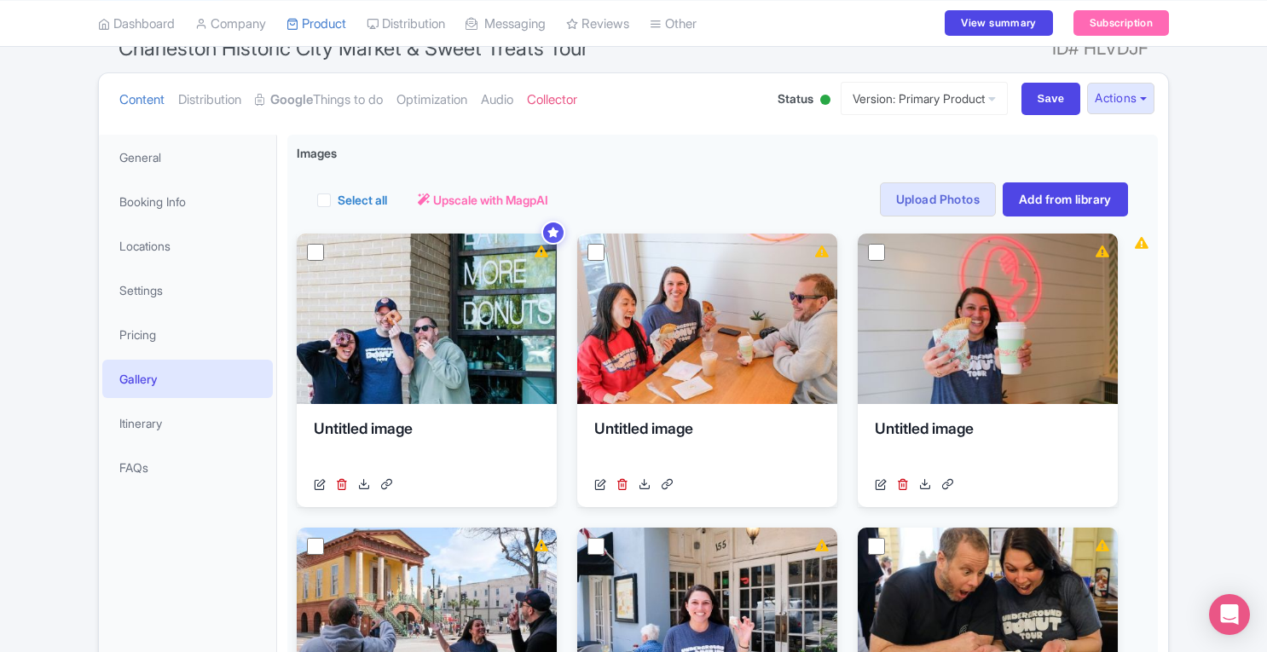
scroll to position [0, 0]
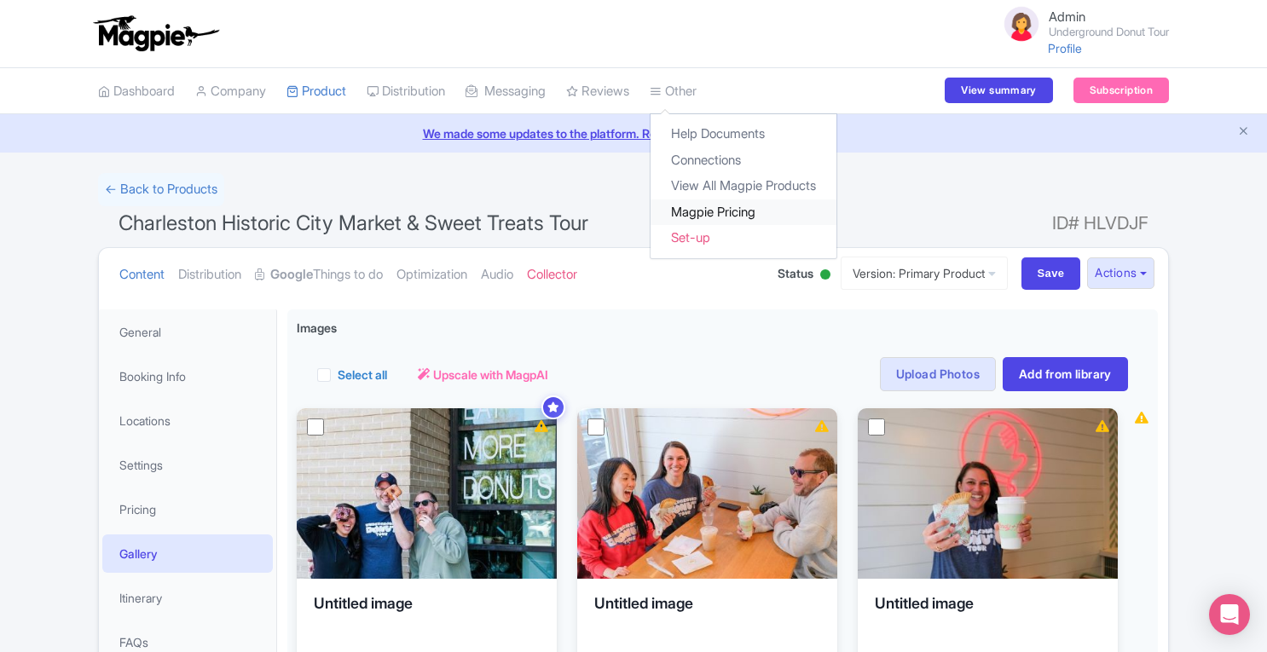
click at [717, 214] on link "Magpie Pricing" at bounding box center [744, 213] width 186 height 26
